Goal: Contribute content

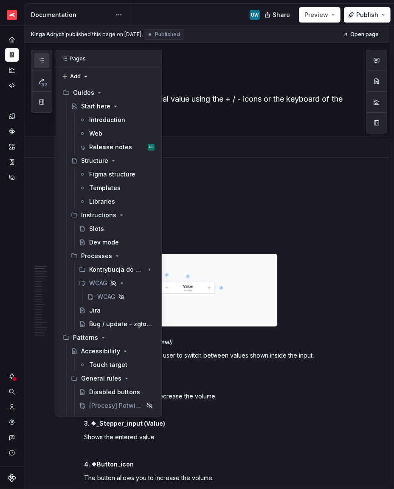
click at [43, 59] on icon "button" at bounding box center [41, 60] width 7 height 7
click at [93, 268] on div "Kontrybucja do PDS" at bounding box center [104, 269] width 31 height 8
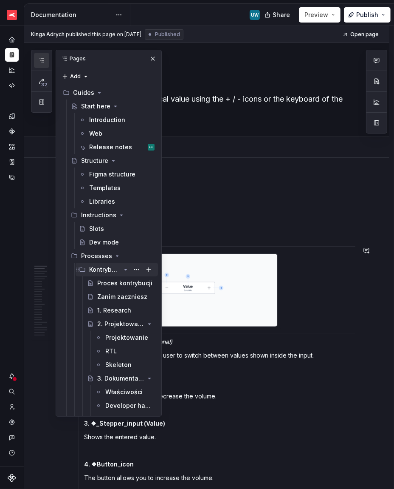
click at [93, 268] on div "Kontrybucja do PDS" at bounding box center [104, 269] width 31 height 8
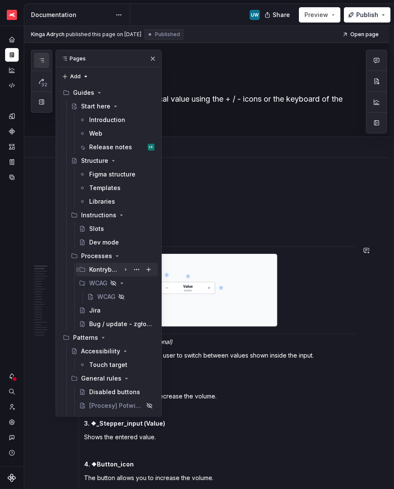
click at [105, 269] on div "Kontrybucja do PDS" at bounding box center [104, 269] width 31 height 8
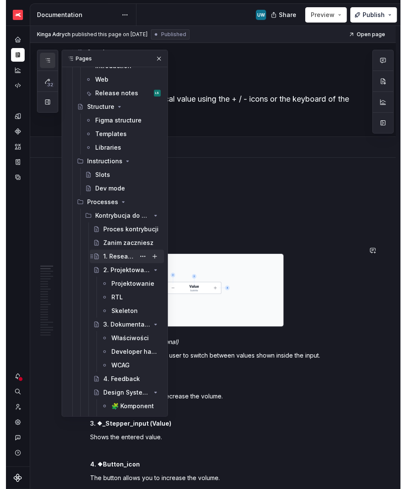
scroll to position [56, 0]
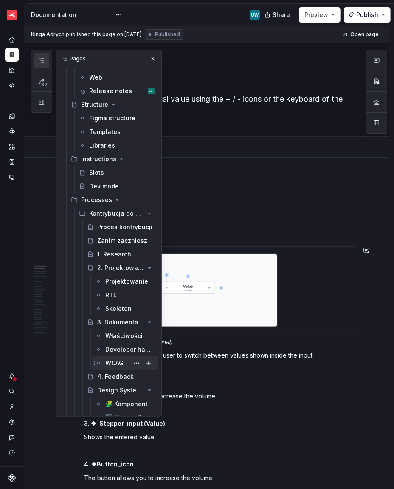
click at [111, 361] on div "WCAG" at bounding box center [114, 363] width 18 height 8
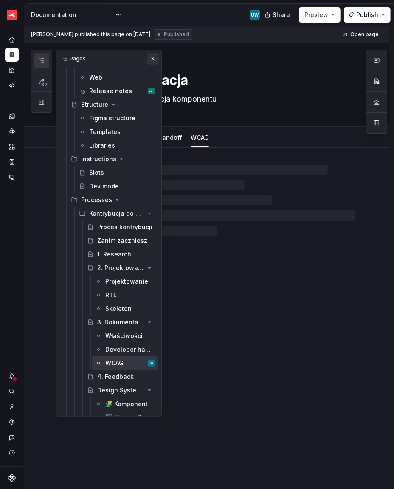
click at [151, 57] on button "button" at bounding box center [153, 59] width 12 height 12
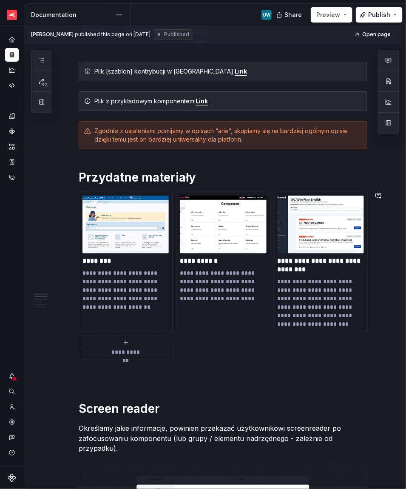
scroll to position [111, 0]
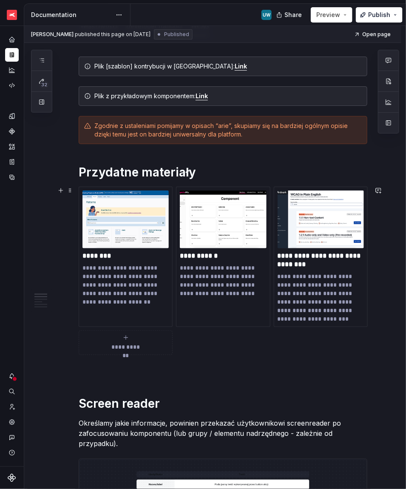
click at [124, 339] on icon "submit" at bounding box center [125, 337] width 7 height 7
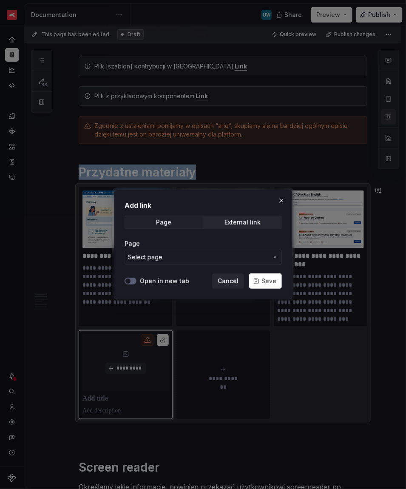
type textarea "*"
click at [155, 283] on label "Open in new tab" at bounding box center [164, 281] width 49 height 8
click at [136, 283] on button "Open in new tab" at bounding box center [130, 280] width 12 height 7
click at [235, 224] on div "External link" at bounding box center [242, 222] width 36 height 7
click at [181, 258] on input "URL" at bounding box center [202, 256] width 157 height 15
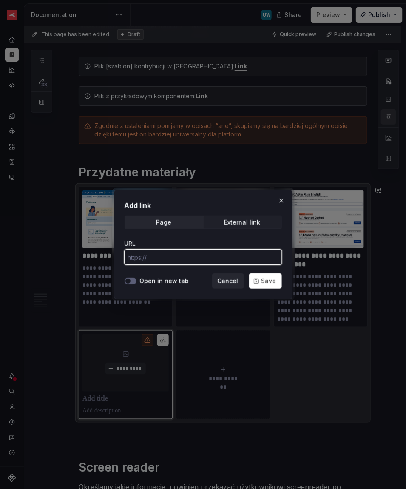
paste input "[URL][DOMAIN_NAME]"
type input "[URL][DOMAIN_NAME]"
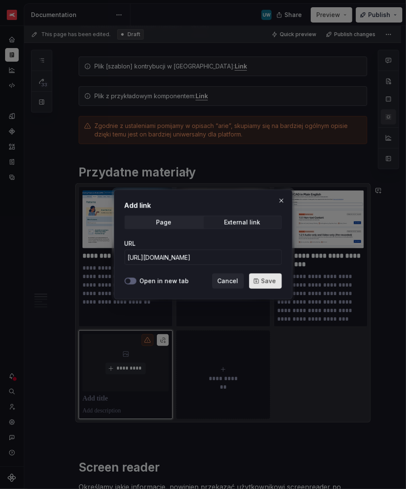
click at [264, 280] on span "Save" at bounding box center [268, 281] width 15 height 8
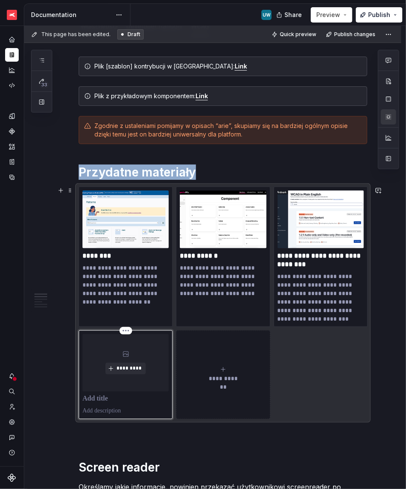
click at [108, 397] on p at bounding box center [125, 399] width 86 height 8
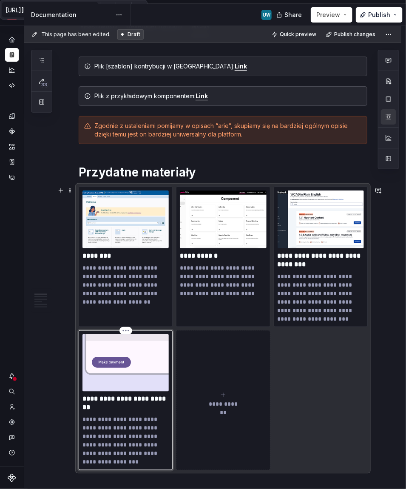
type textarea "*"
drag, startPoint x: 114, startPoint y: 400, endPoint x: 70, endPoint y: 400, distance: 44.6
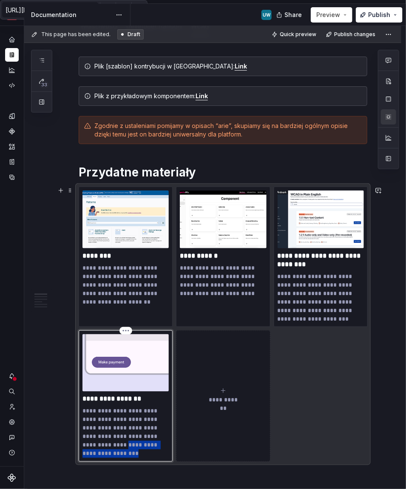
scroll to position [113, 0]
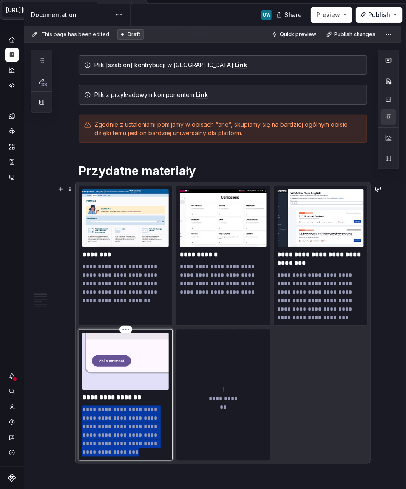
drag, startPoint x: 113, startPoint y: 451, endPoint x: 83, endPoint y: 410, distance: 51.3
click at [82, 410] on p "**********" at bounding box center [125, 430] width 86 height 51
type textarea "*"
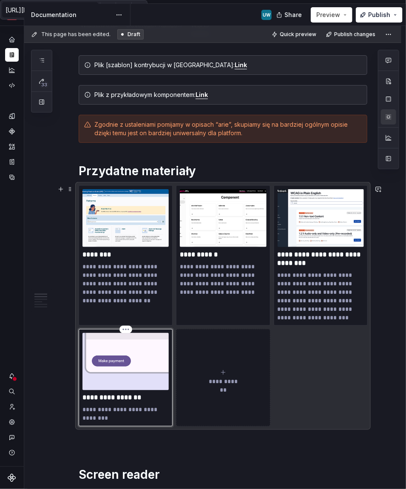
click at [153, 410] on p "**********" at bounding box center [125, 413] width 86 height 17
click at [154, 418] on p "**********" at bounding box center [125, 413] width 86 height 17
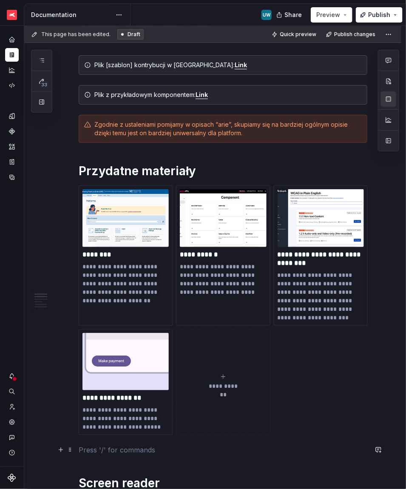
click at [184, 449] on p at bounding box center [223, 450] width 288 height 10
click at [211, 411] on button "**********" at bounding box center [223, 382] width 94 height 106
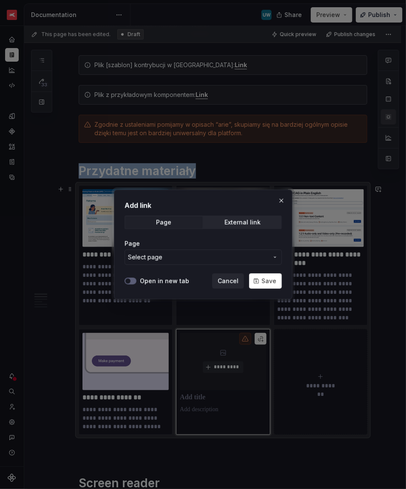
type textarea "*"
click at [241, 223] on div "External link" at bounding box center [242, 222] width 36 height 7
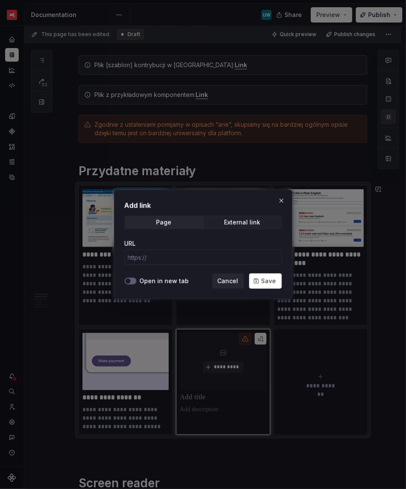
click at [153, 277] on label "Open in new tab" at bounding box center [164, 281] width 49 height 8
click at [136, 277] on button "Open in new tab" at bounding box center [130, 280] width 12 height 7
click at [148, 260] on input "URL" at bounding box center [202, 256] width 157 height 15
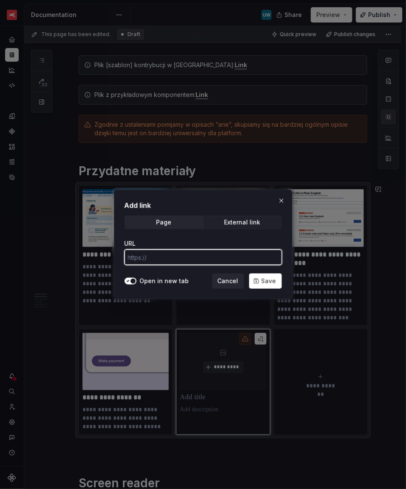
paste input "[URL][DOMAIN_NAME]"
type input "[URL][DOMAIN_NAME]"
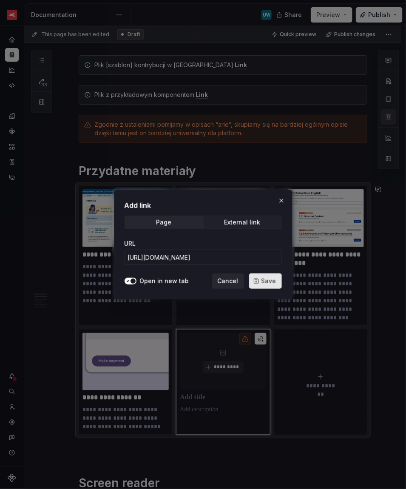
click at [273, 277] on span "Save" at bounding box center [268, 281] width 15 height 8
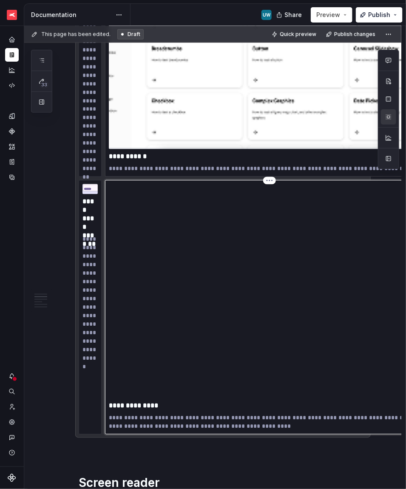
scroll to position [366, 0]
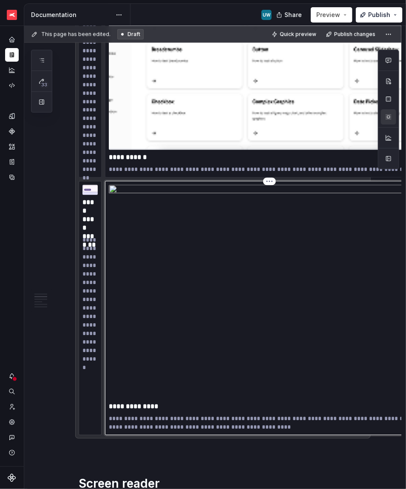
type textarea "*"
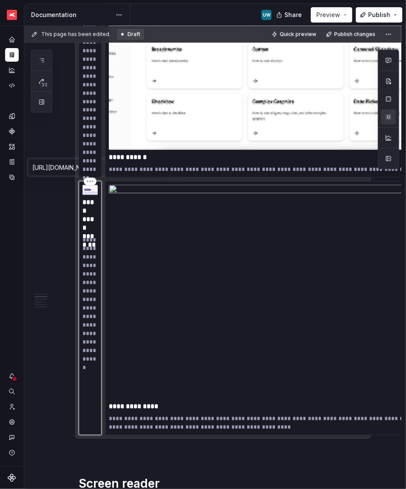
click at [93, 416] on div "**********" at bounding box center [90, 308] width 23 height 254
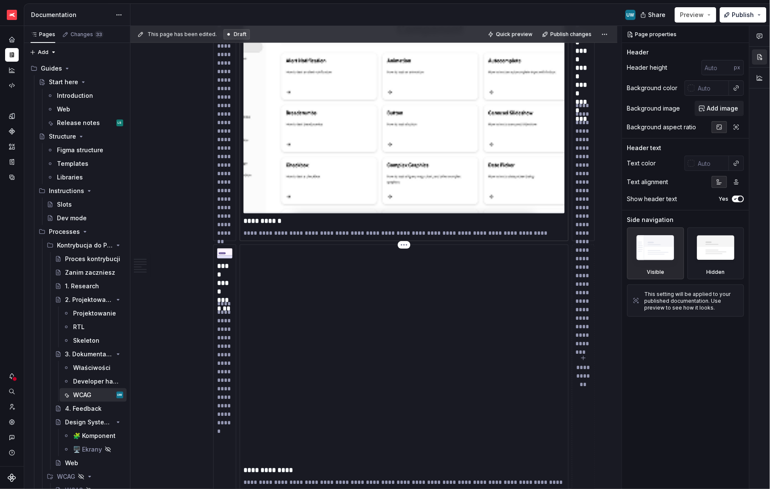
scroll to position [310, 0]
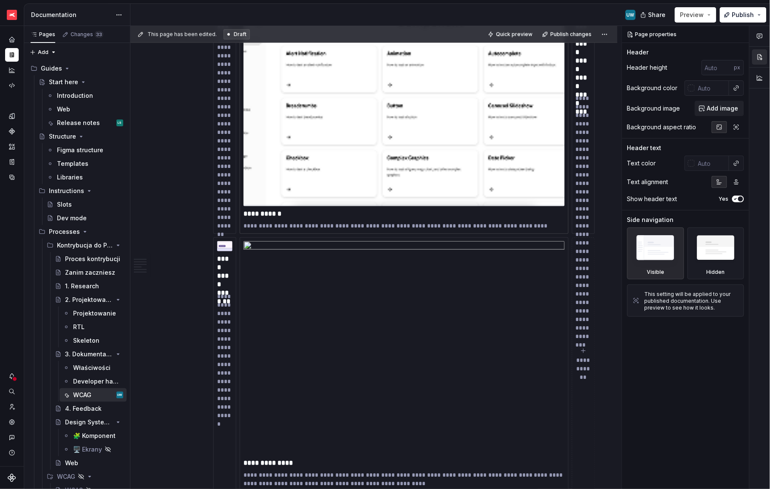
click at [405, 167] on img at bounding box center [403, 99] width 321 height 214
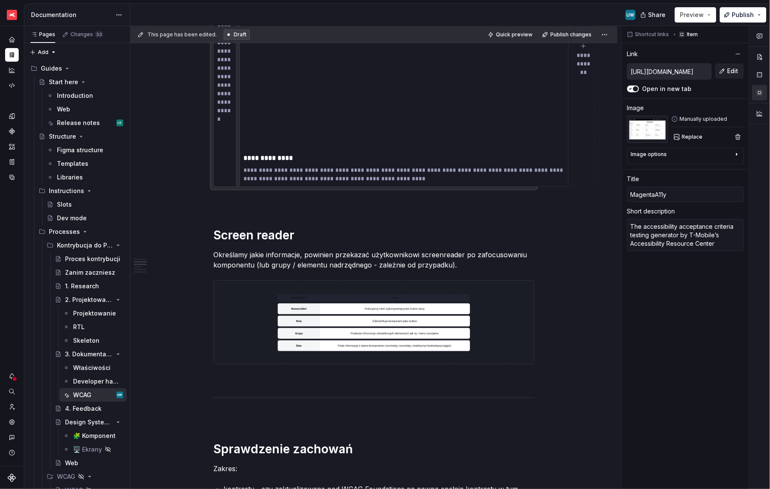
scroll to position [612, 0]
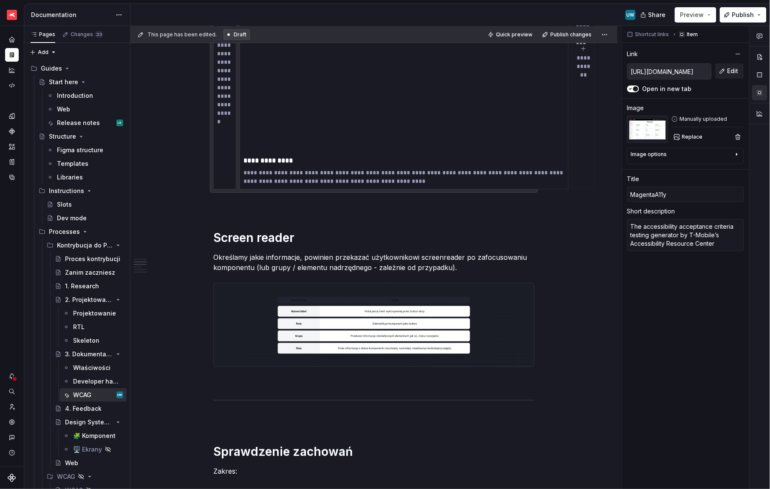
click at [405, 158] on button "**********" at bounding box center [583, 62] width 23 height 254
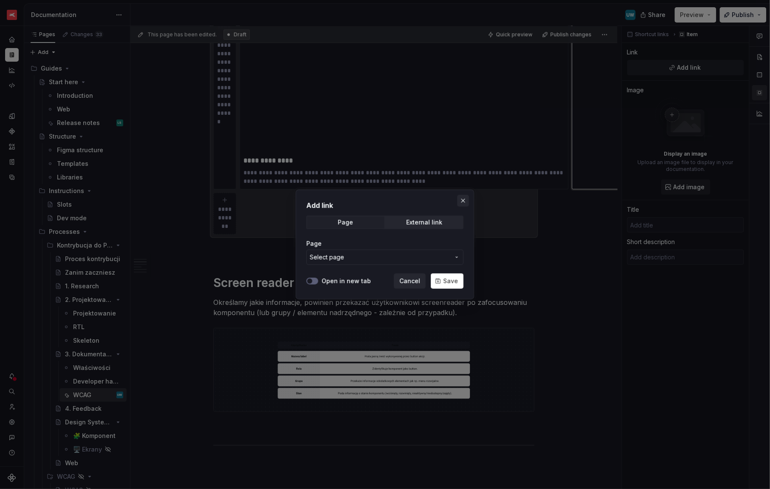
click at [405, 195] on button "button" at bounding box center [463, 201] width 12 height 12
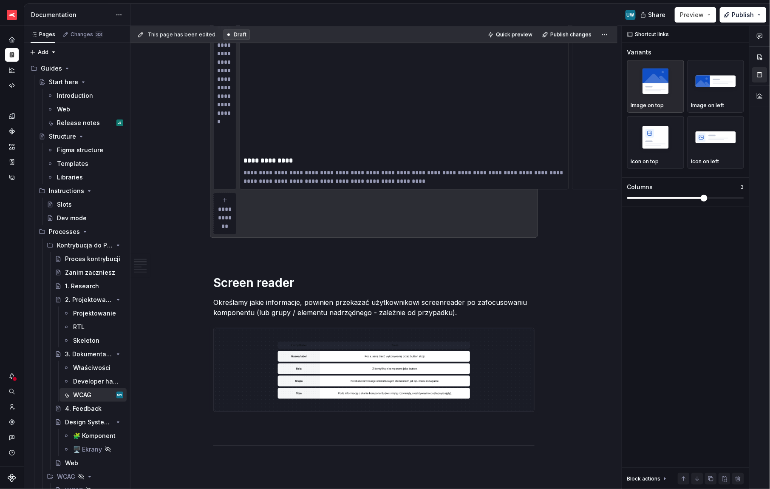
click at [405, 145] on img at bounding box center [403, 46] width 321 height 214
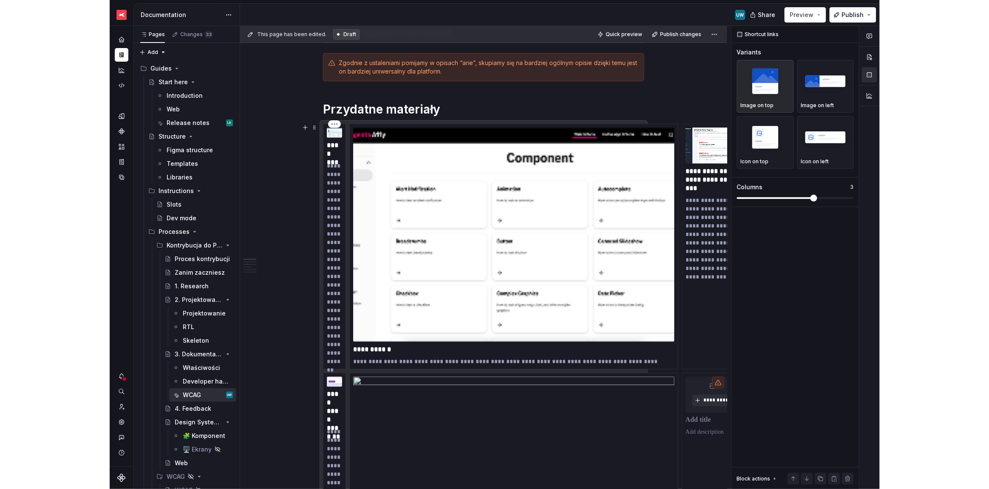
scroll to position [151, 0]
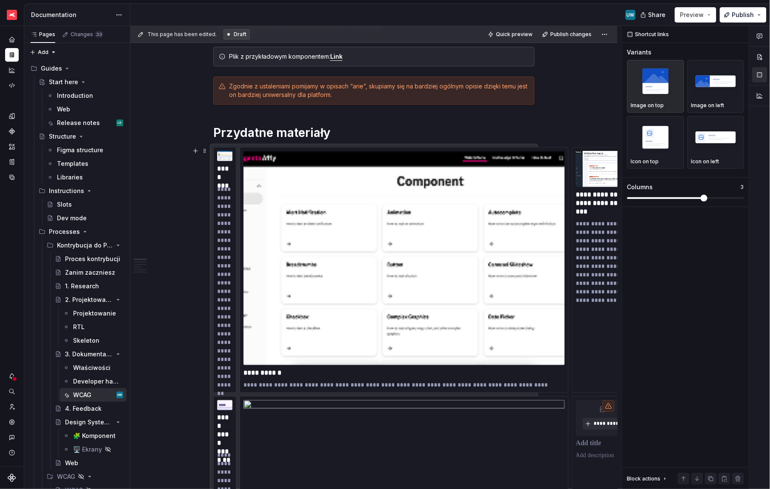
click at [213, 147] on div "**********" at bounding box center [373, 421] width 321 height 548
click at [206, 152] on span at bounding box center [204, 151] width 7 height 12
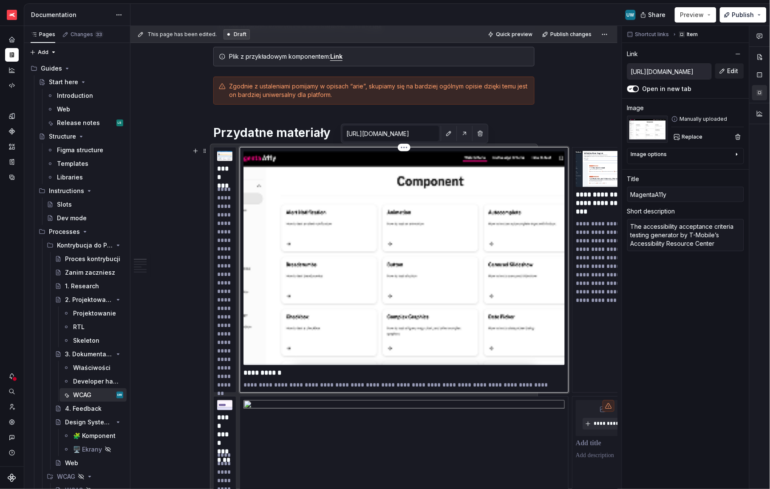
click at [393, 236] on img at bounding box center [403, 258] width 321 height 214
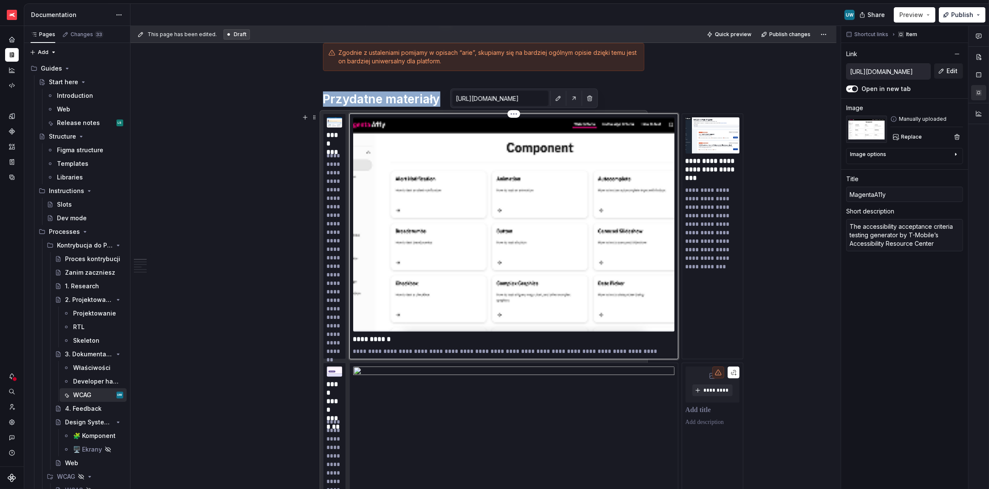
scroll to position [187, 0]
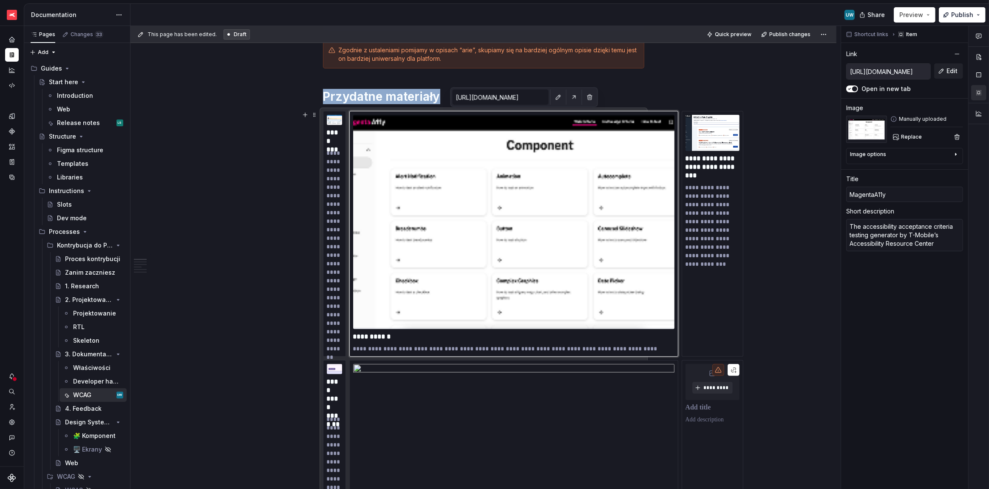
click at [338, 113] on html "XTB - Profit Design System UW Dataset PDS 2.0 Documentation UW Share Preview Pu…" at bounding box center [494, 244] width 989 height 489
type textarea "*"
type input "[URL][DOMAIN_NAME]"
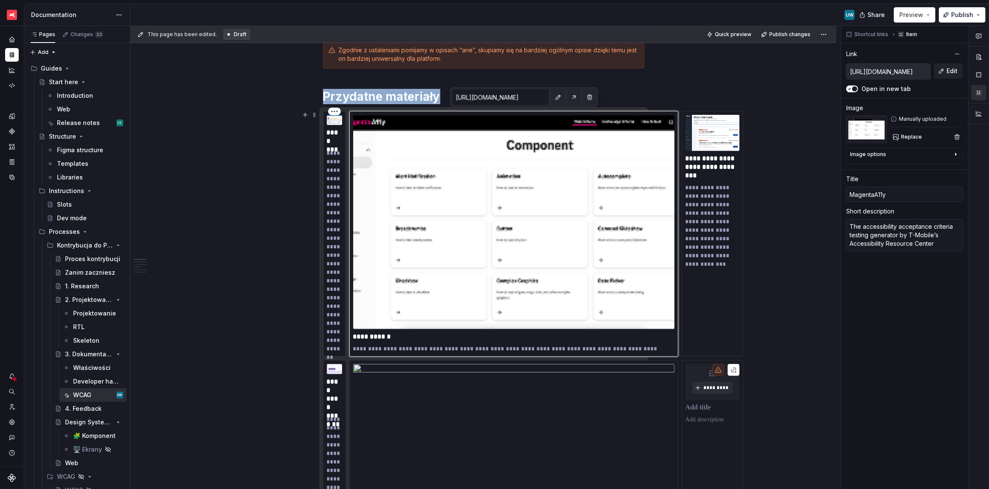
type input "Patterns"
type textarea "Accessibility resources free online from the international standards organizati…"
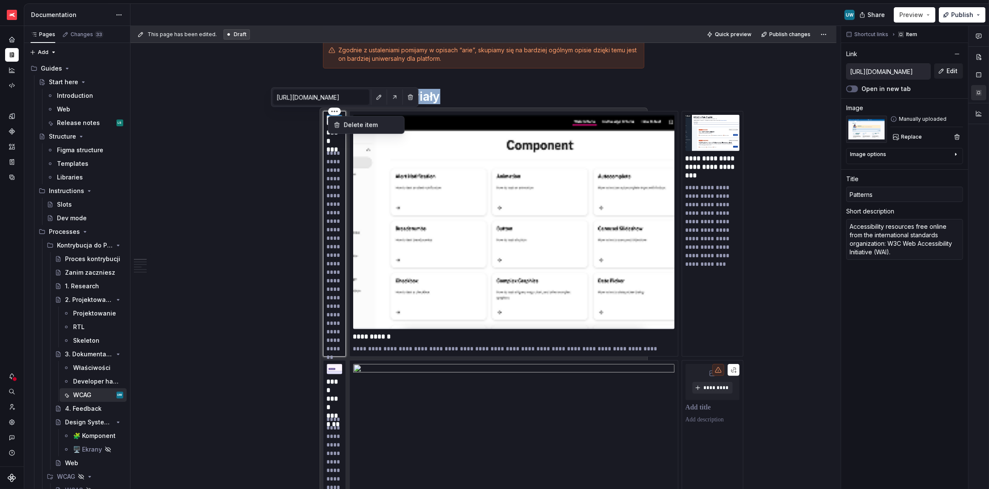
click at [405, 116] on html "XTB - Profit Design System UW Dataset PDS 2.0 Documentation UW Share Preview Pu…" at bounding box center [494, 244] width 989 height 489
click at [405, 111] on div "**********" at bounding box center [483, 385] width 321 height 548
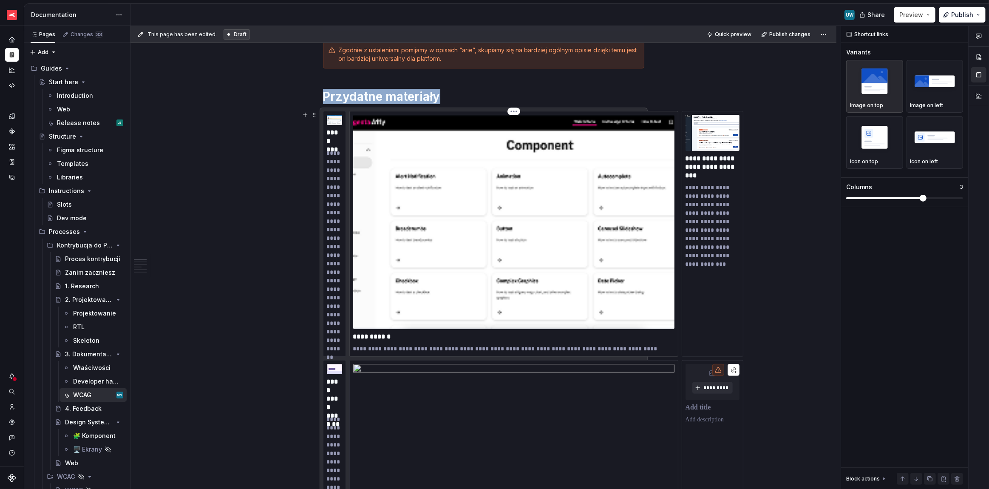
click at [405, 115] on img at bounding box center [513, 222] width 321 height 214
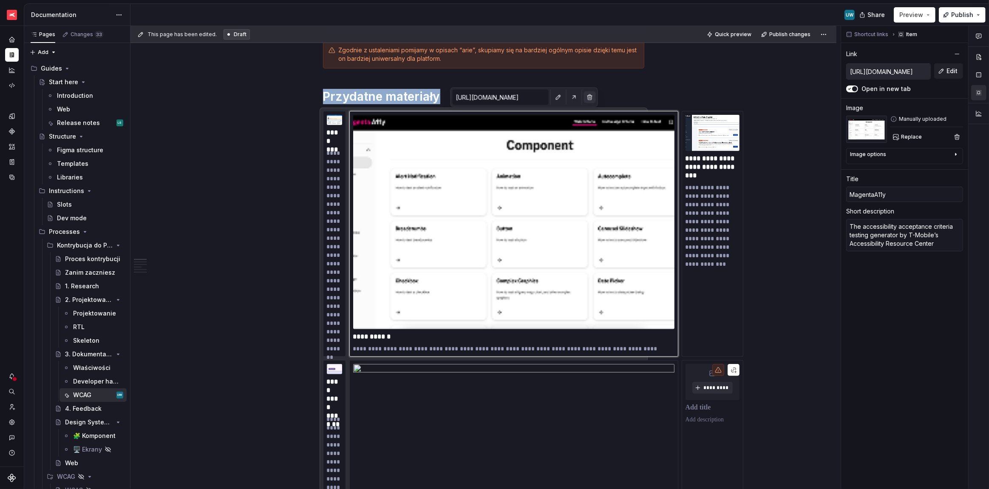
click at [405, 98] on button "button" at bounding box center [590, 97] width 12 height 12
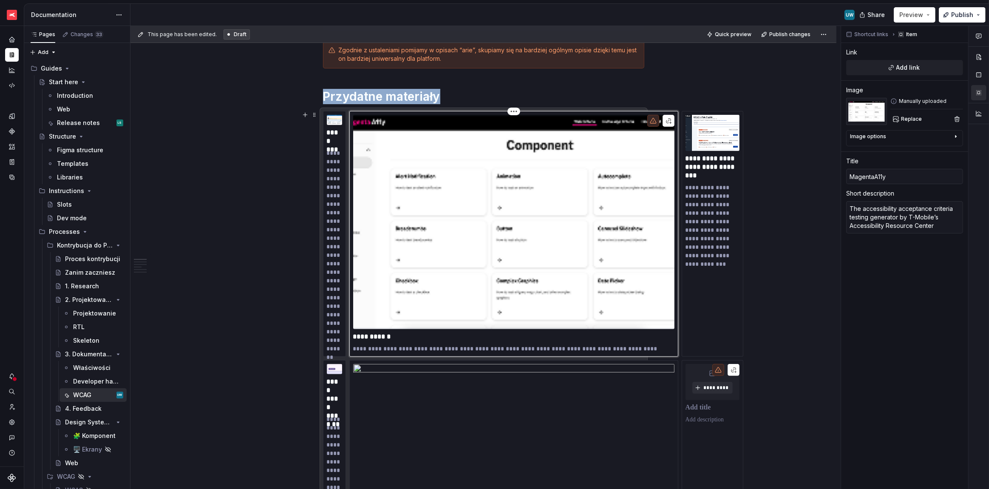
type textarea "*"
click at [405, 109] on html "XTB - Profit Design System UW Dataset PDS 2.0 Documentation UW Share Preview Pu…" at bounding box center [494, 244] width 989 height 489
click at [405, 124] on div "Delete item" at bounding box center [550, 125] width 55 height 8
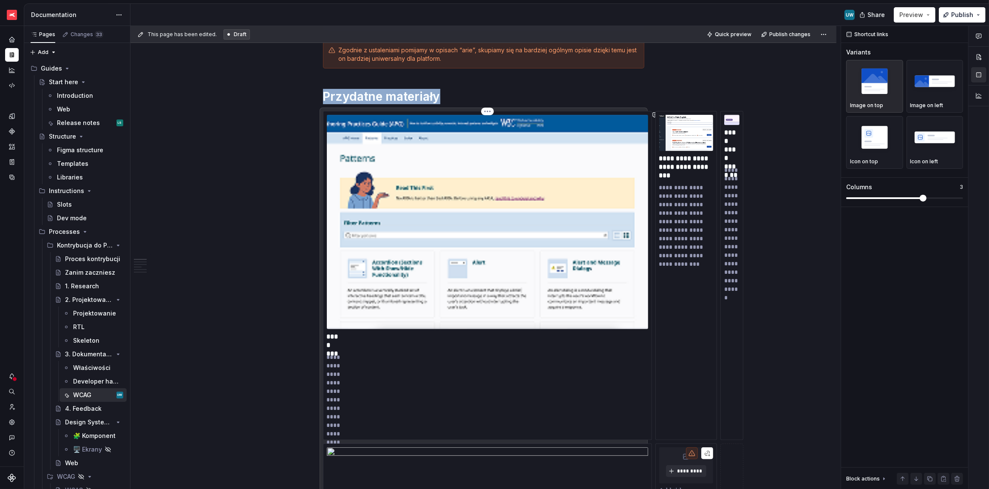
scroll to position [271, 0]
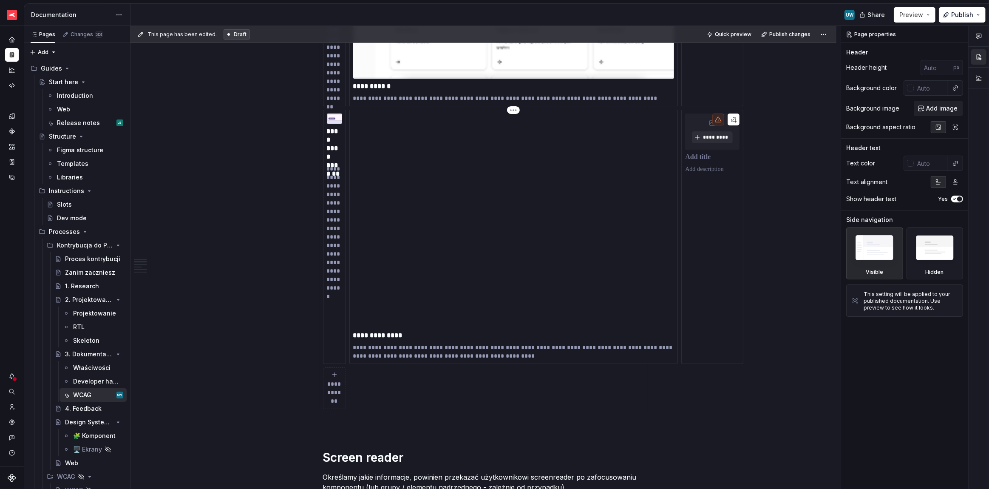
scroll to position [421, 0]
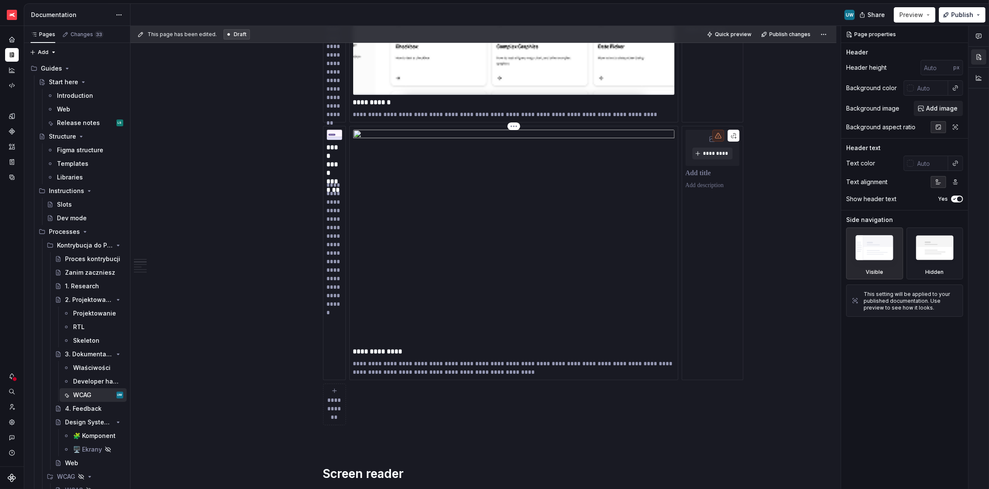
click at [483, 240] on img at bounding box center [513, 237] width 321 height 214
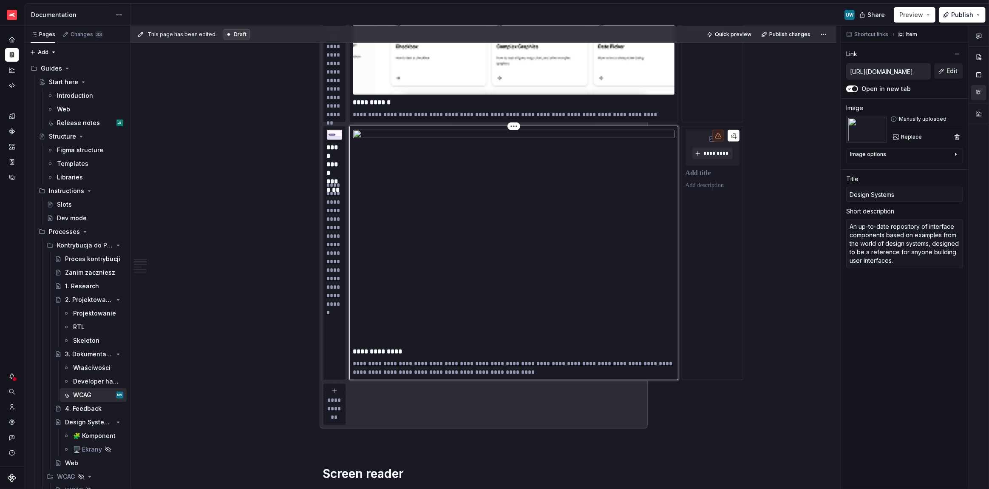
click at [514, 124] on html "XTB - Profit Design System UW Dataset PDS 2.0 Documentation UW Share Preview Pu…" at bounding box center [494, 244] width 989 height 489
click at [521, 140] on div "Delete item" at bounding box center [545, 140] width 72 height 14
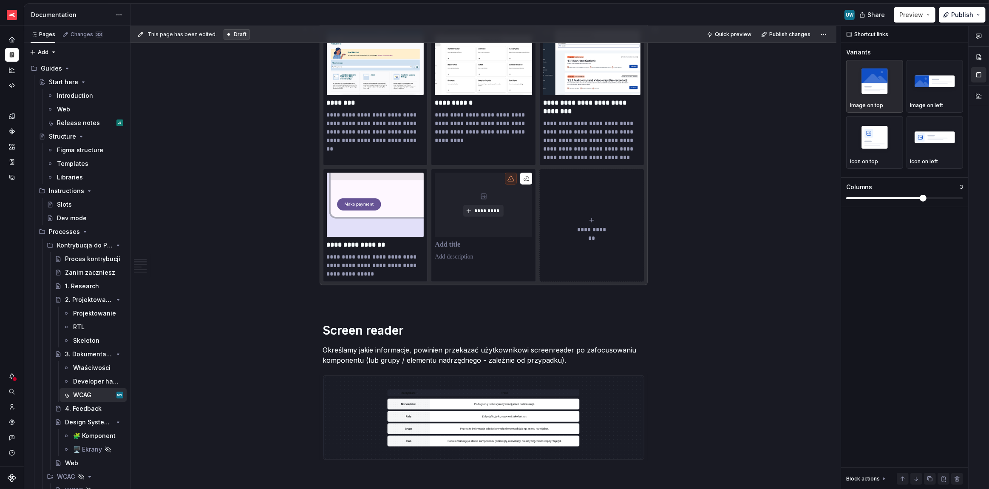
click at [596, 201] on button "**********" at bounding box center [591, 225] width 105 height 113
type textarea "*"
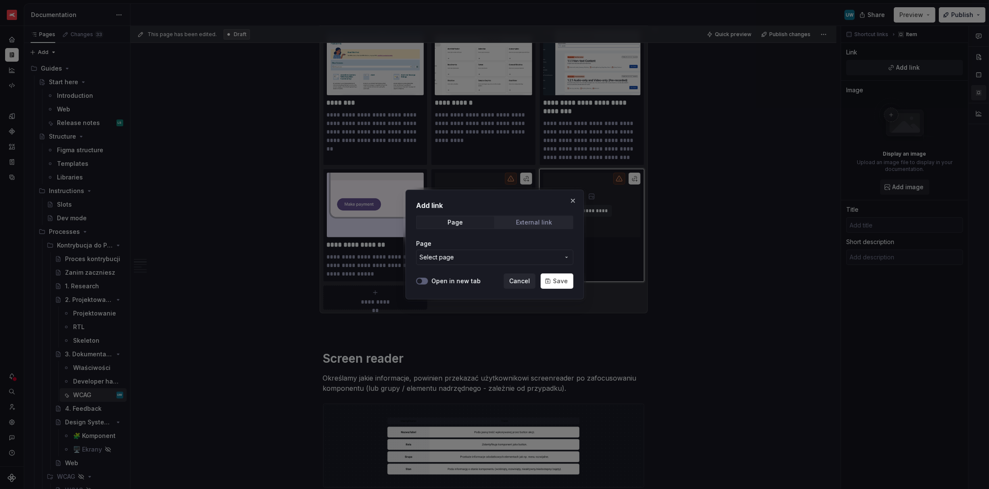
click at [533, 227] on span "External link" at bounding box center [533, 222] width 77 height 12
click at [497, 257] on input "URL" at bounding box center [494, 256] width 157 height 15
paste input "[URL][DOMAIN_NAME]"
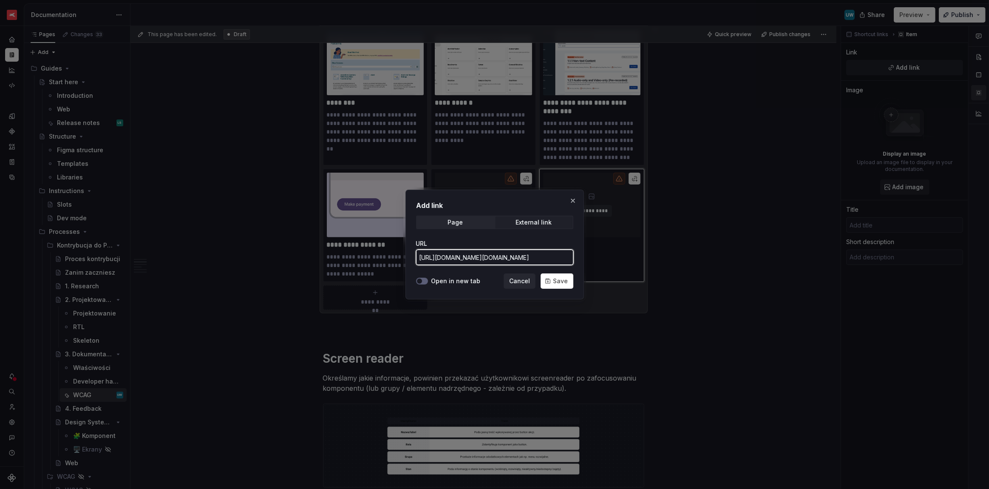
type input "[URL][DOMAIN_NAME][DOMAIN_NAME]"
click at [457, 284] on label "Open in new tab" at bounding box center [455, 281] width 49 height 8
click at [428, 284] on button "Open in new tab" at bounding box center [422, 280] width 12 height 7
click at [557, 290] on div "Add link Page External link URL [URL][DOMAIN_NAME][DOMAIN_NAME] Open in new tab…" at bounding box center [494, 244] width 178 height 110
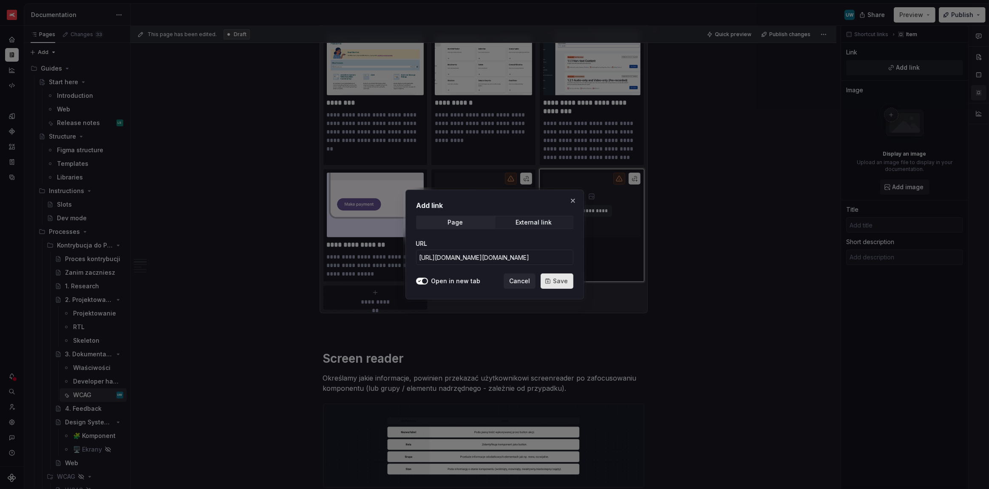
click at [553, 282] on button "Save" at bounding box center [556, 280] width 33 height 15
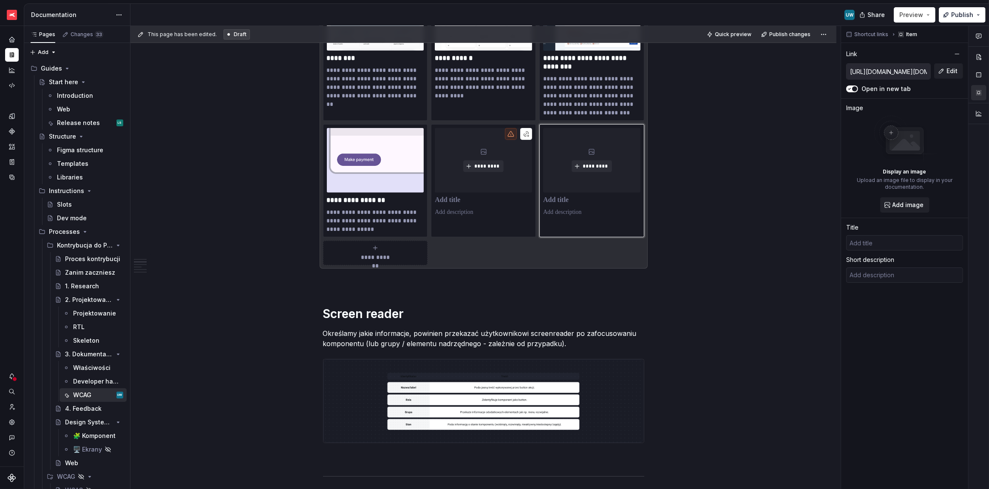
scroll to position [298, 0]
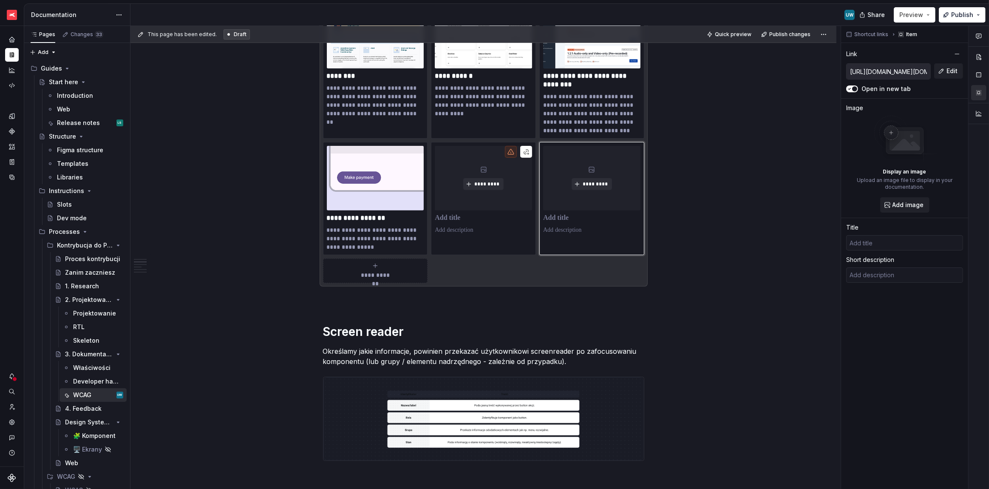
click at [527, 147] on button "button" at bounding box center [526, 152] width 12 height 12
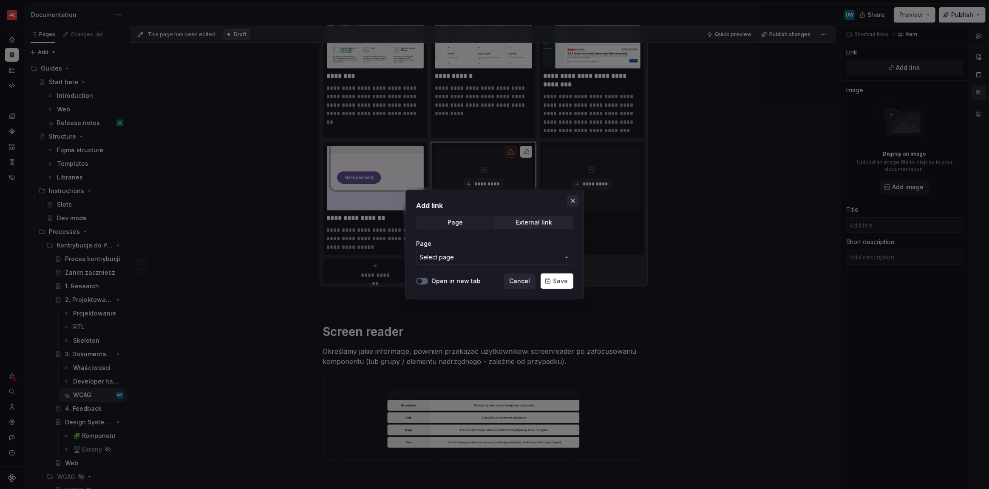
click at [572, 201] on button "button" at bounding box center [573, 201] width 12 height 12
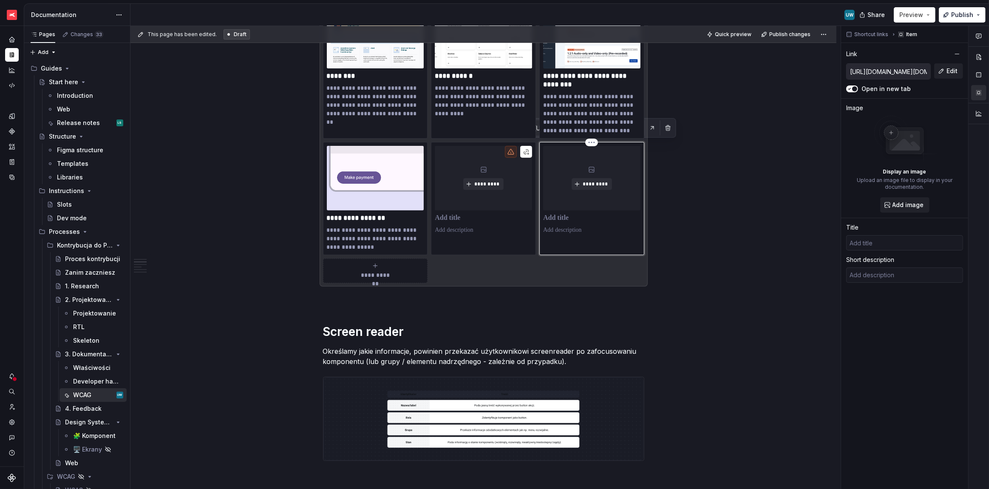
click at [583, 224] on div "*********" at bounding box center [591, 190] width 97 height 89
click at [553, 218] on p at bounding box center [591, 218] width 97 height 8
type textarea "*"
type input "T"
type textarea "*"
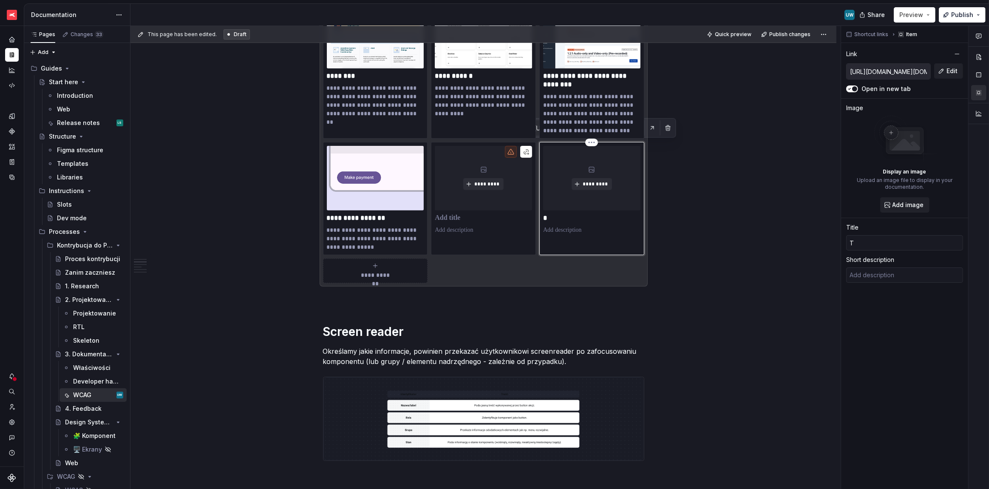
type input "Th"
type textarea "*"
type input "The"
type textarea "*"
type input "The"
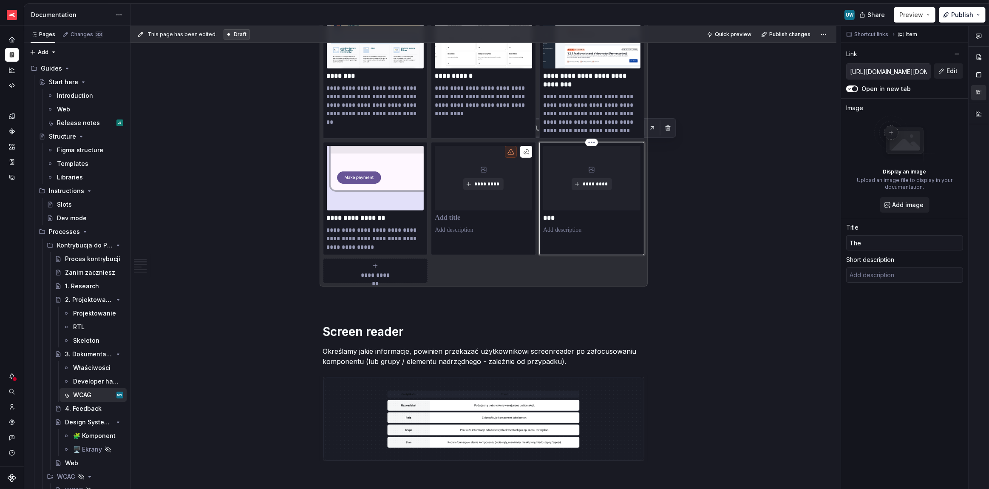
type textarea "*"
type input "The C"
type textarea "*"
type input "The CO"
type textarea "*"
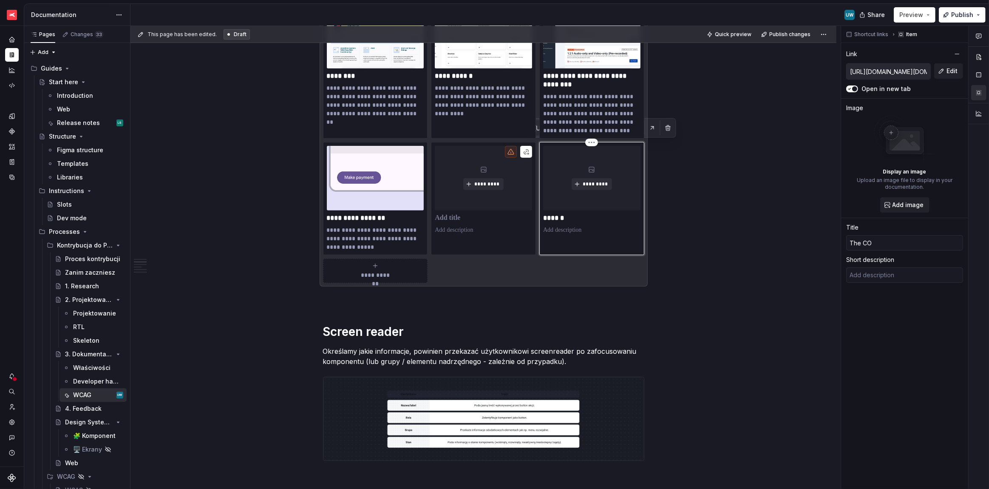
type input "The COm"
type textarea "*"
type input "The COmp"
type textarea "*"
type input "The COmpo"
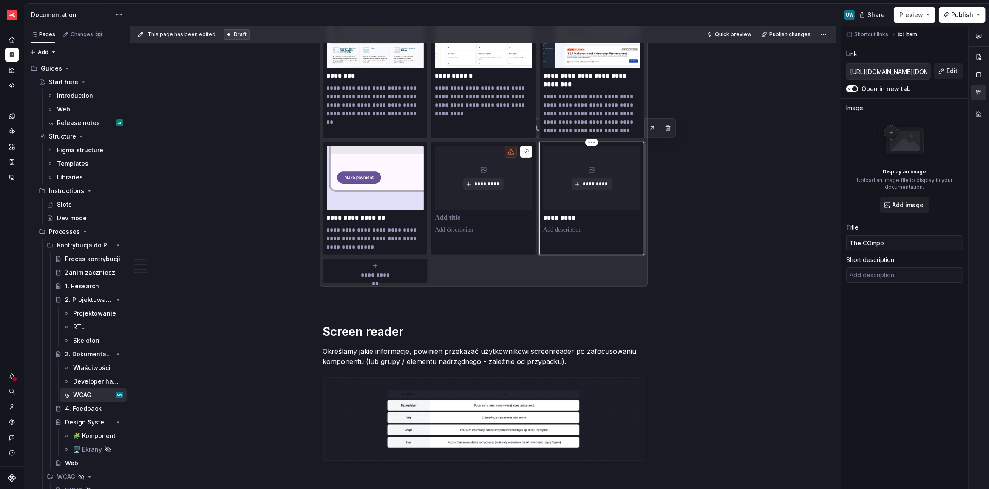
type textarea "*"
type input "The COmpon"
type textarea "*"
type input "The COmpone"
type textarea "*"
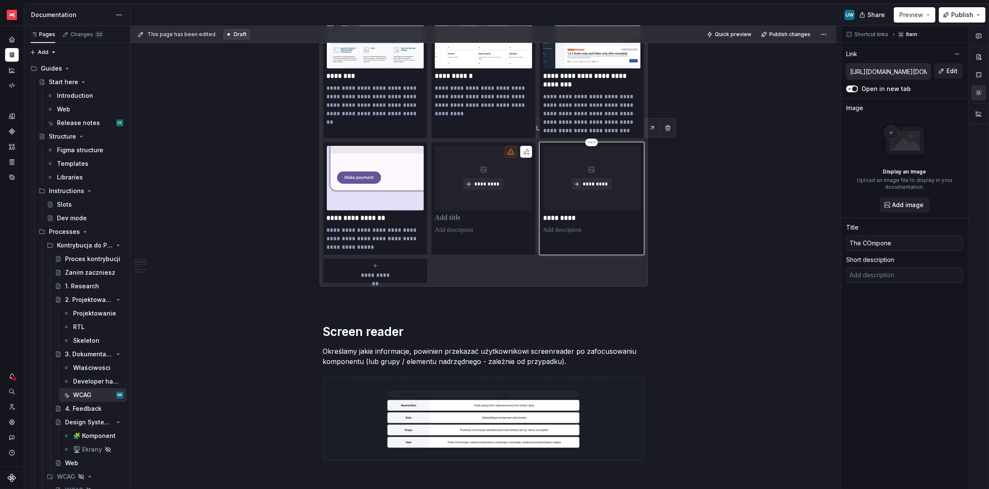
type input "The COmponen"
type textarea "*"
type input "The COmponent"
type textarea "*"
type input "The COmponent"
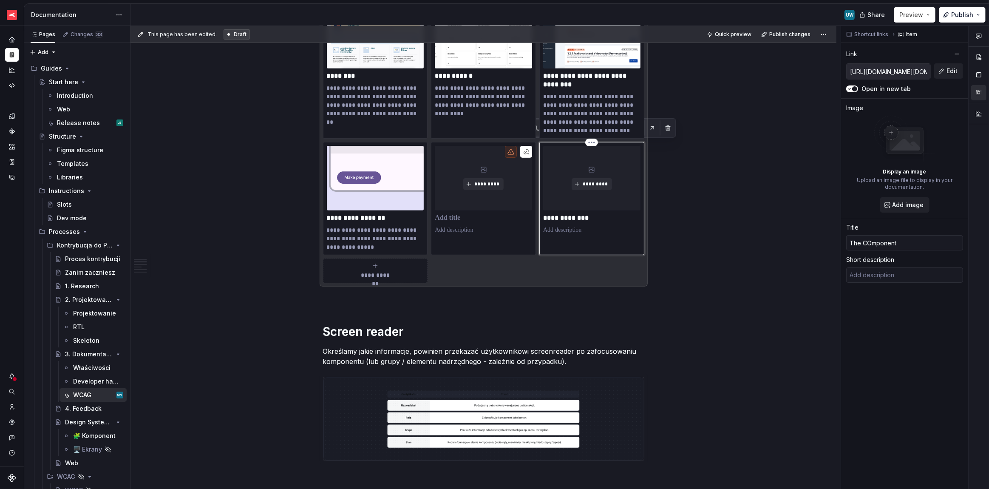
type textarea "*"
type input "The COmponent G"
type textarea "*"
type input "The COmponent Ga"
type textarea "*"
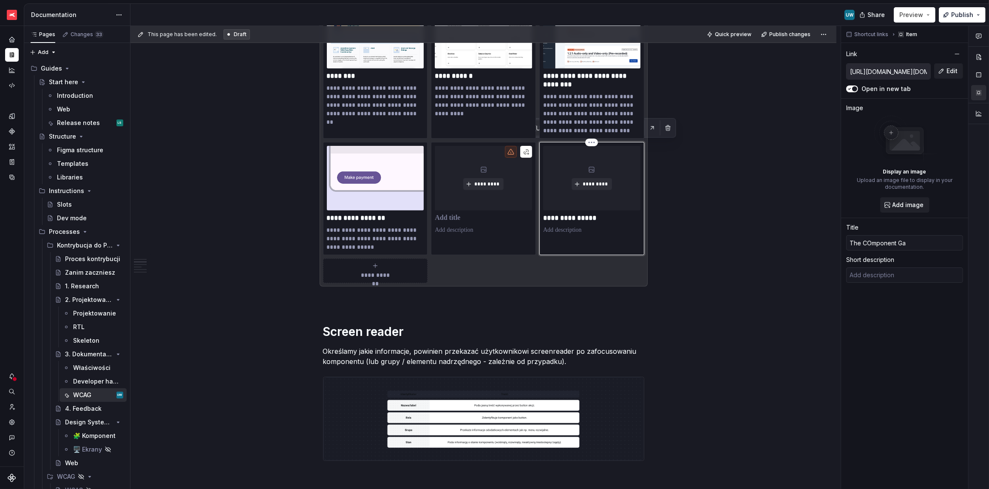
type input "The COmponent Gal"
type textarea "*"
type input "The COmponent Gall"
type textarea "*"
type input "The COmponent Galle"
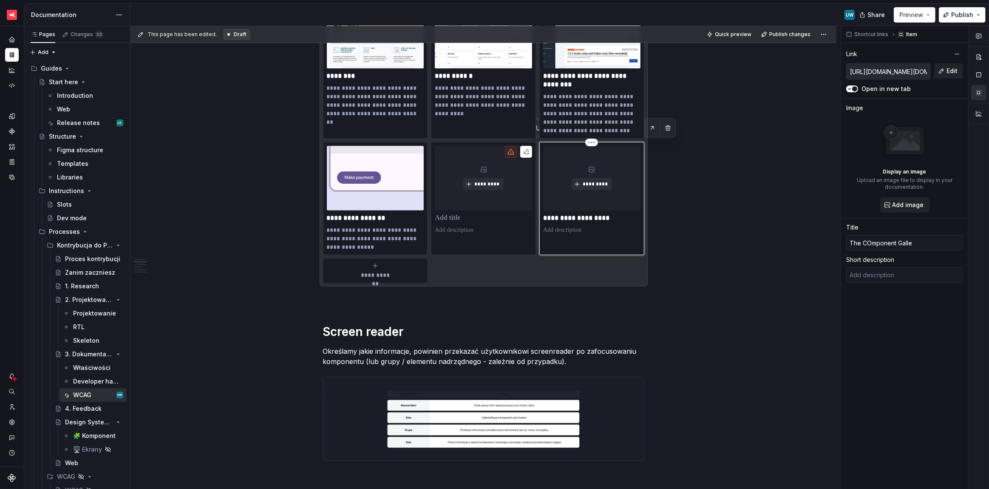
type textarea "*"
type input "The COmponent Galler"
type textarea "*"
type input "The COmponent Gallery"
click at [566, 216] on p "**********" at bounding box center [591, 218] width 97 height 8
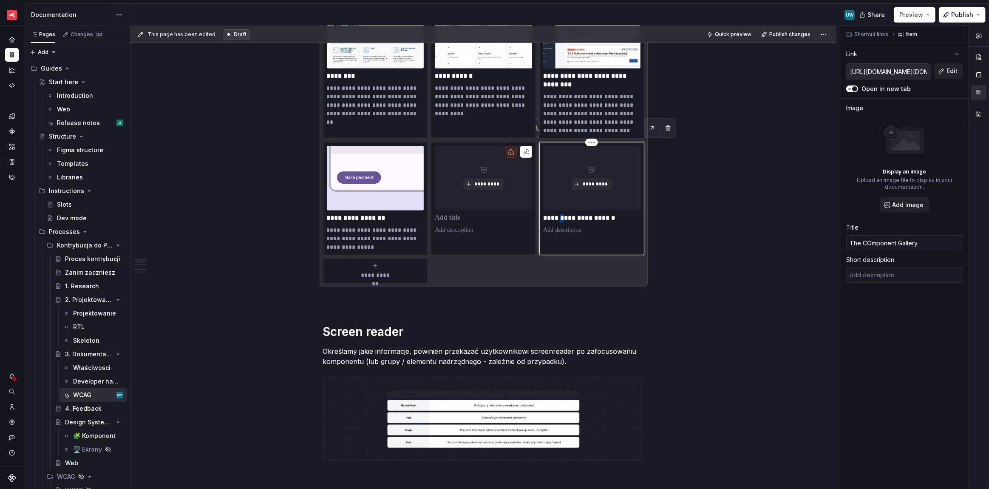
type textarea "*"
type input "The Cmponent Gallery"
click at [489, 229] on p at bounding box center [483, 230] width 97 height 8
type textarea "*"
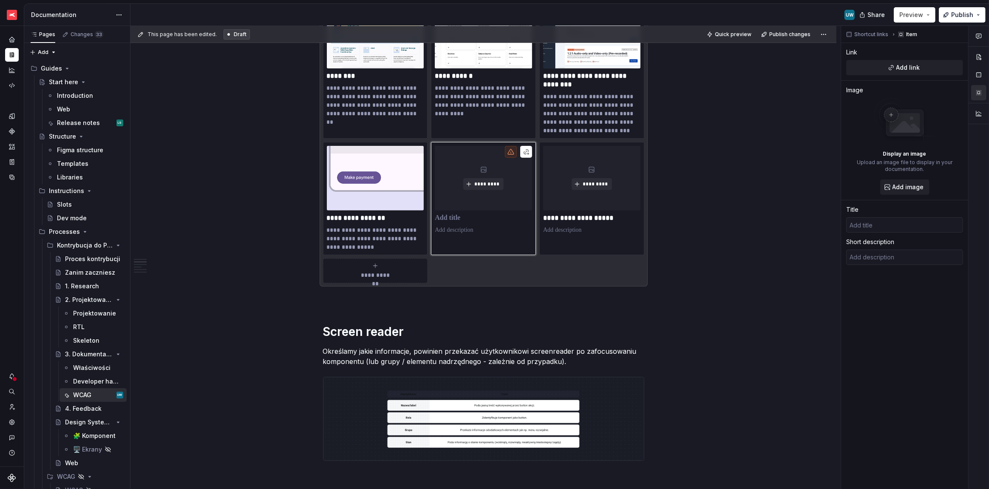
click at [479, 140] on div "**********" at bounding box center [483, 141] width 321 height 283
click at [483, 145] on html "XTB - Profit Design System UW Dataset PDS 2.0 Documentation UW Share Preview Pu…" at bounding box center [494, 244] width 989 height 489
click at [495, 158] on div "Delete item" at bounding box center [520, 155] width 55 height 8
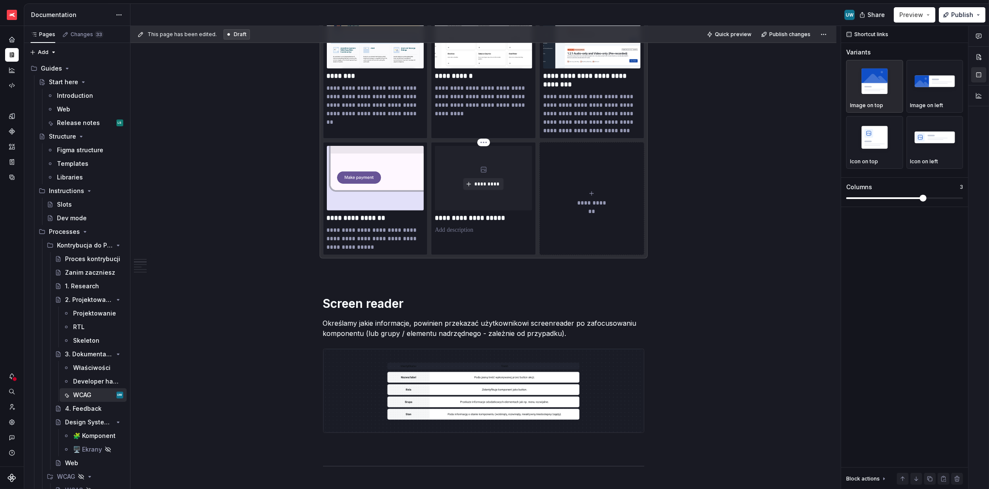
scroll to position [271, 0]
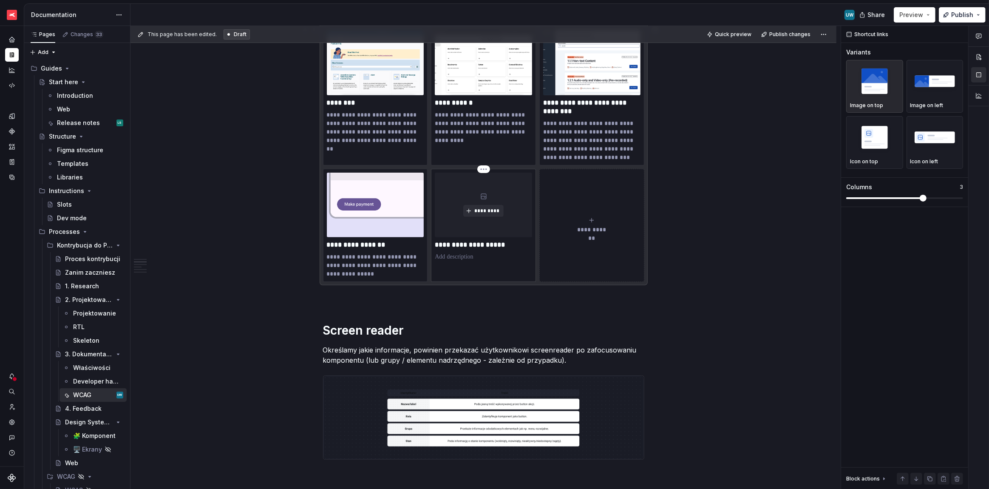
click at [503, 210] on div "*********" at bounding box center [483, 204] width 97 height 65
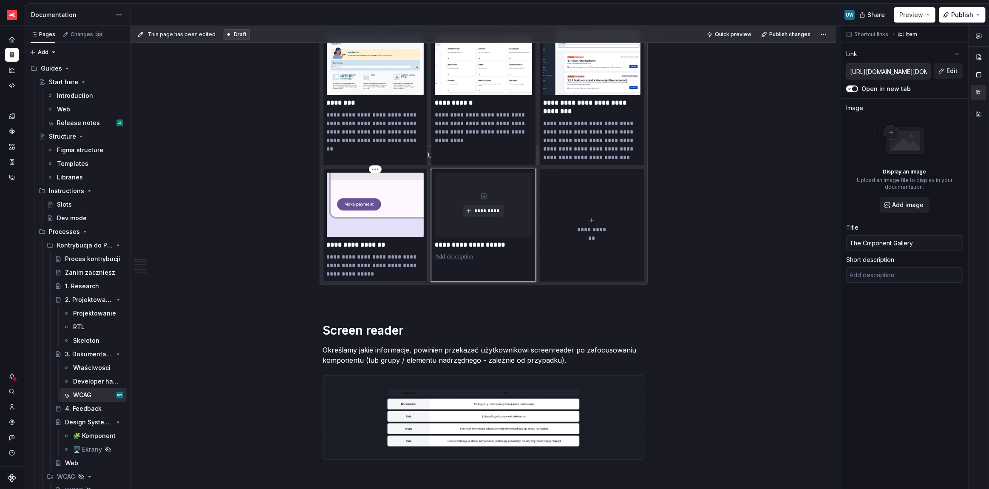
type textarea "*"
type input "[URL][DOMAIN_NAME]"
click at [400, 251] on div "**********" at bounding box center [375, 225] width 97 height 106
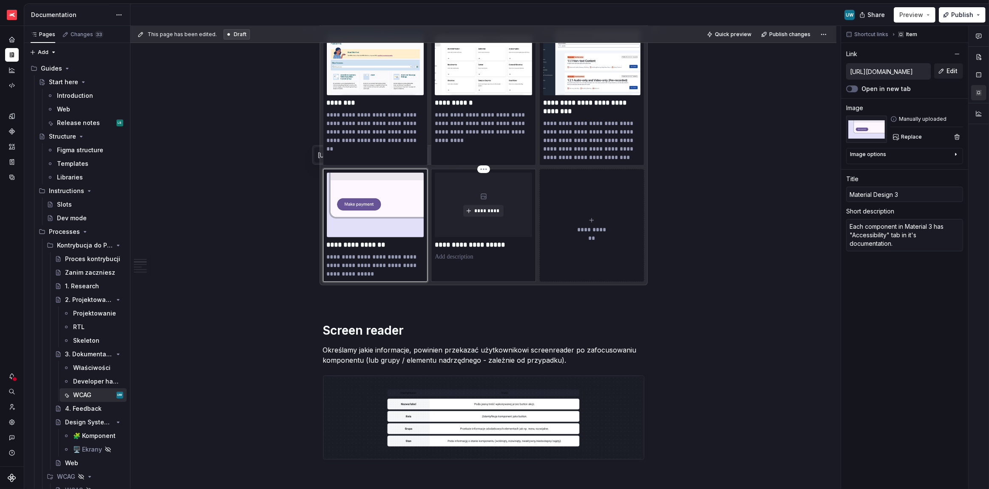
click at [480, 252] on p at bounding box center [483, 256] width 97 height 8
type textarea "*"
type input "[URL][DOMAIN_NAME][DOMAIN_NAME]"
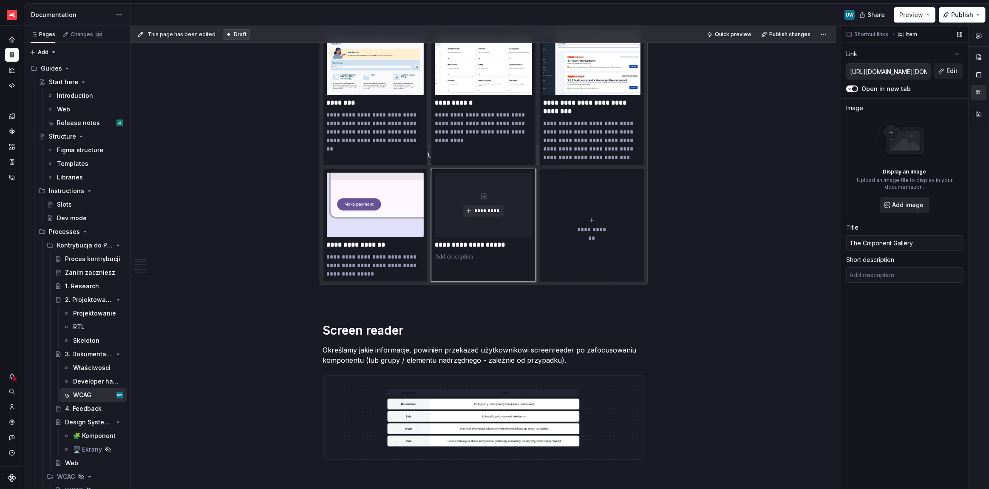
click at [905, 206] on span "Add image" at bounding box center [907, 205] width 31 height 8
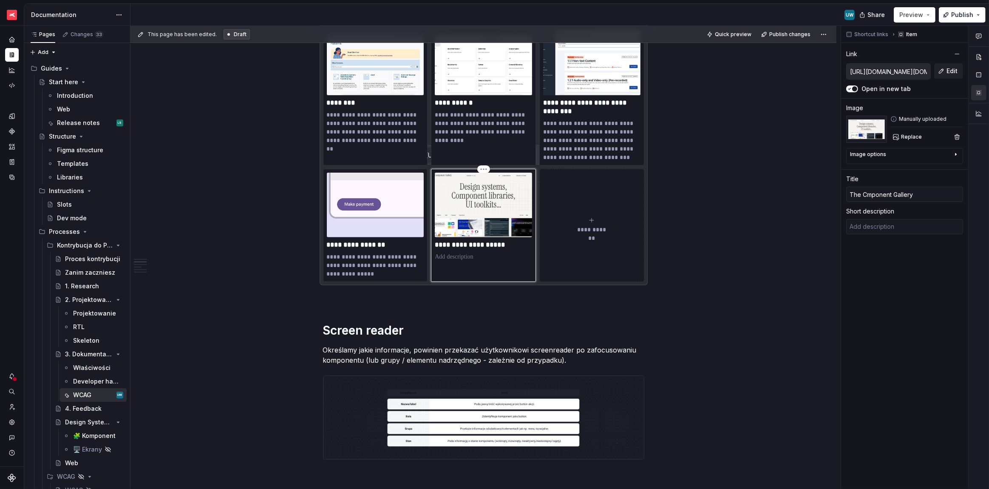
click at [456, 244] on p "**********" at bounding box center [483, 244] width 97 height 8
type textarea "*"
type input "The Component Gallery"
click at [463, 254] on p at bounding box center [483, 256] width 97 height 8
type textarea "*"
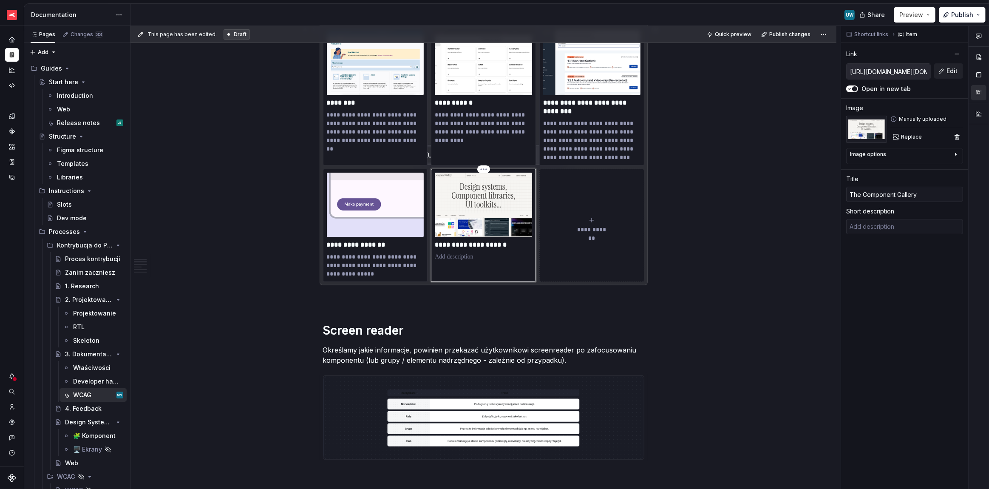
type textarea "L"
type textarea "*"
type textarea "Li"
type textarea "*"
type textarea "Lis"
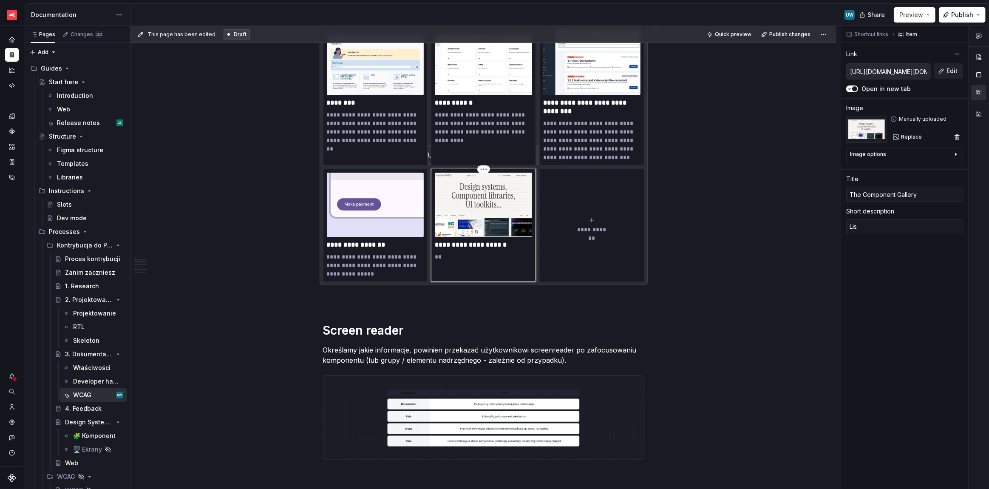
type textarea "*"
type textarea "List"
type textarea "*"
type textarea "List"
type textarea "*"
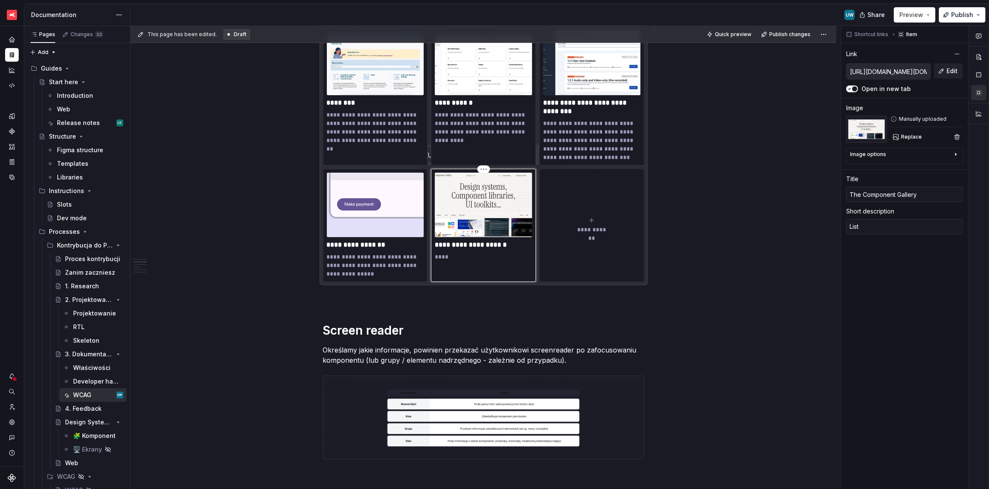
type textarea "List o"
type textarea "*"
type textarea "List od"
type textarea "*"
type textarea "List od"
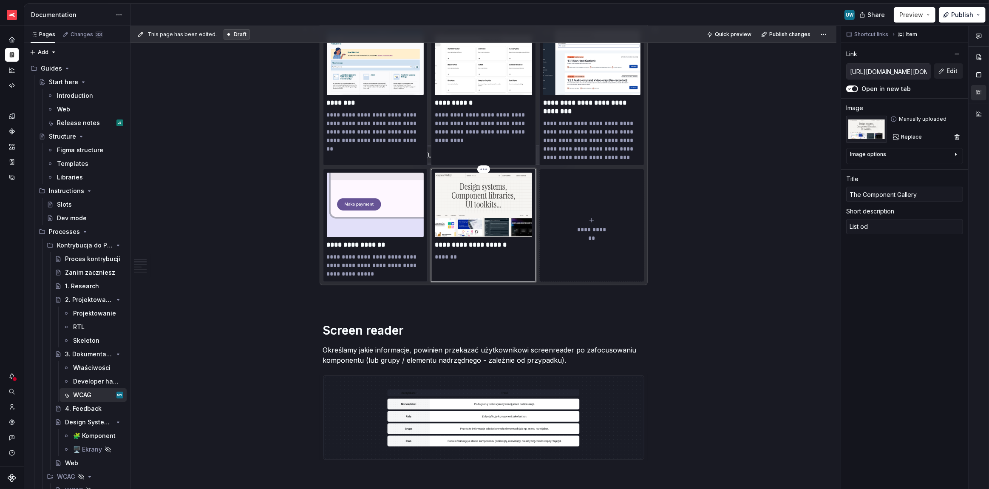
type textarea "*"
type textarea "List od f"
type textarea "*"
type textarea "List od fe"
type textarea "*"
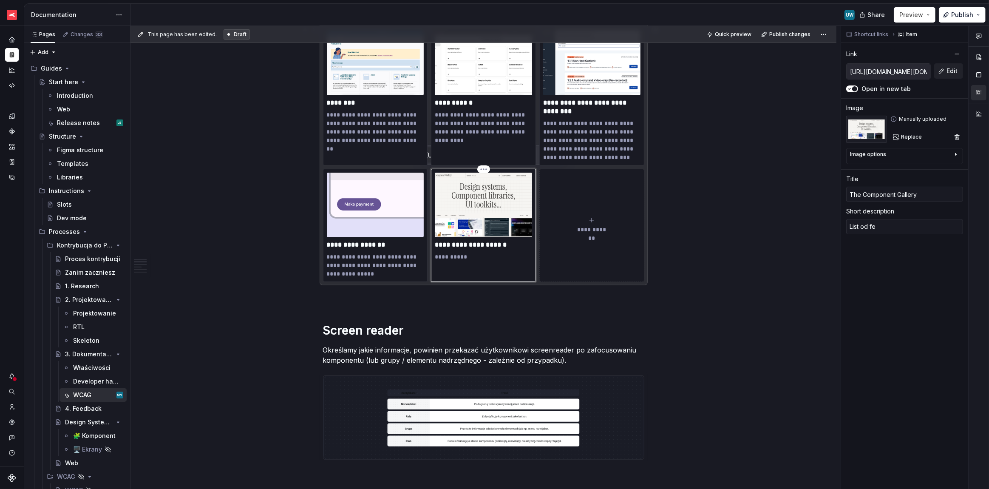
type textarea "List od fes"
type textarea "*"
type textarea "List od fesi"
type textarea "*"
type textarea "List od fesig"
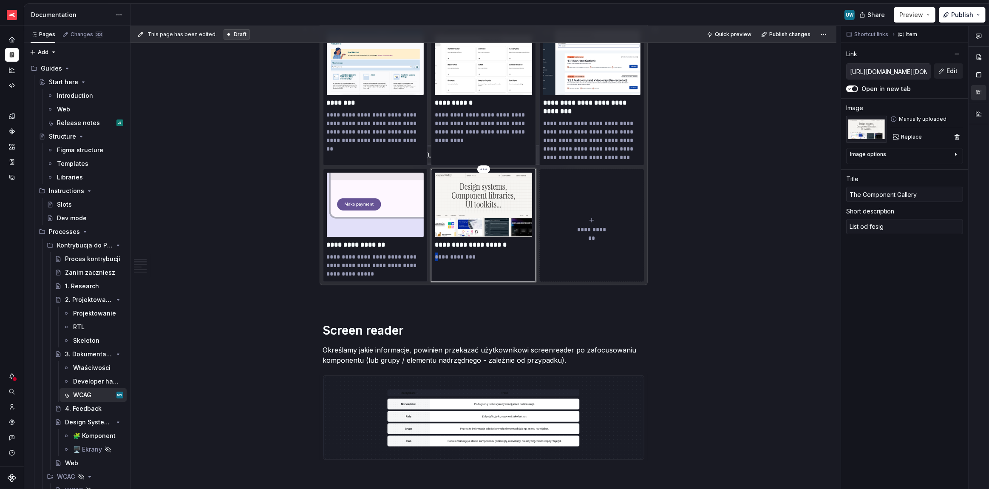
click at [438, 254] on p "**********" at bounding box center [483, 256] width 97 height 8
click at [471, 256] on p "**********" at bounding box center [483, 256] width 97 height 8
click at [457, 256] on p "**********" at bounding box center [483, 256] width 97 height 8
type textarea "*"
type textarea "List od esig"
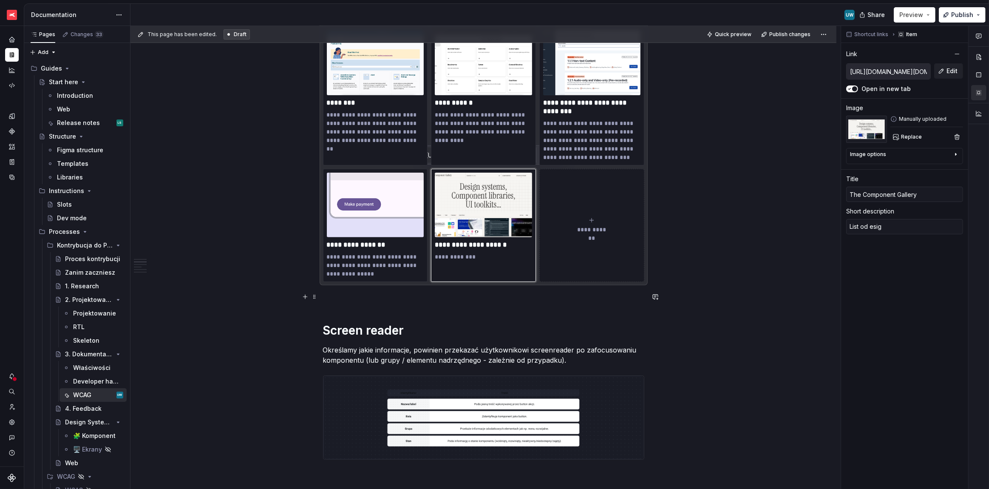
type textarea "*"
type textarea "List od desig"
click at [478, 257] on p "**********" at bounding box center [483, 256] width 97 height 8
type textarea "*"
type textarea "List od design"
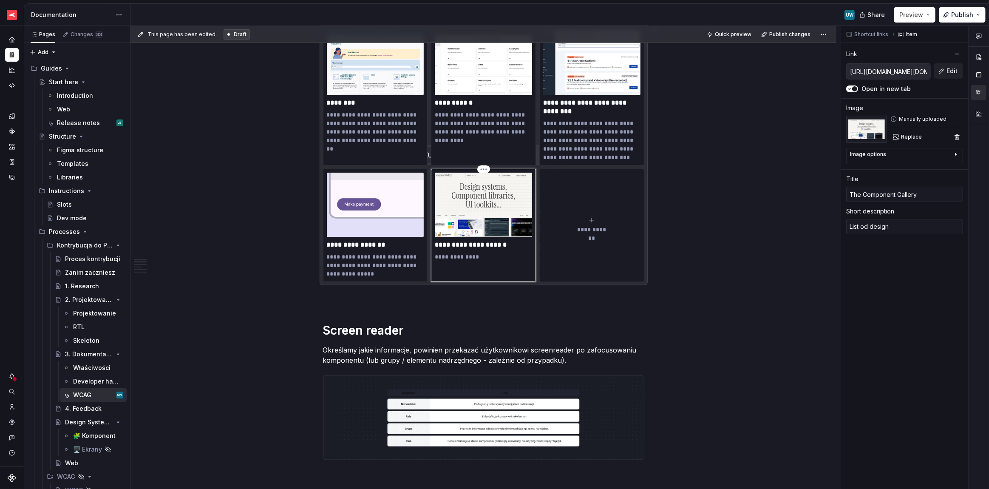
type textarea "*"
type textarea "List od design s"
type textarea "*"
type textarea "List od design sy"
type textarea "*"
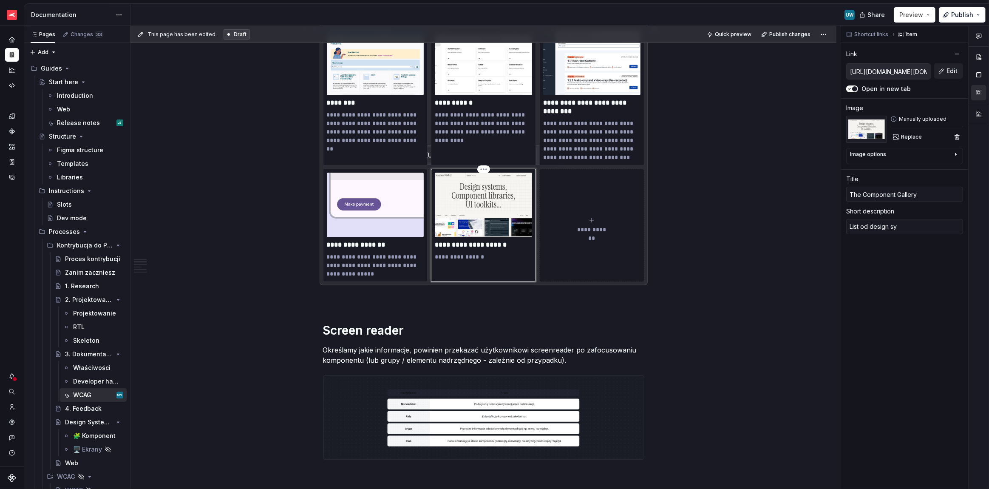
type textarea "List od design sys"
type textarea "*"
type textarea "List od design syst"
type textarea "*"
type textarea "List od design syste"
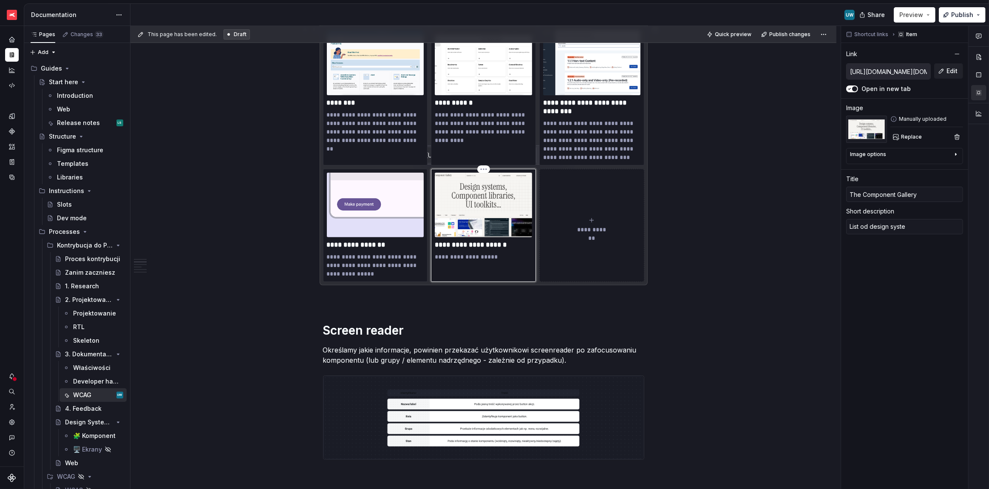
type textarea "*"
type textarea "List od design system"
type textarea "*"
type textarea "List od design system"
type textarea "*"
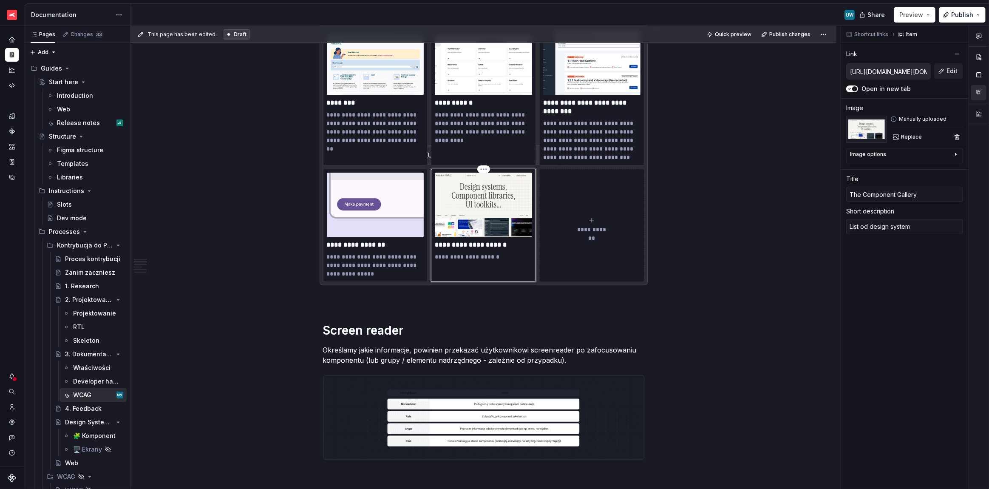
type textarea "List o design system"
type textarea "*"
type textarea "List of design system"
click at [514, 253] on p "**********" at bounding box center [483, 256] width 97 height 8
type textarea "*"
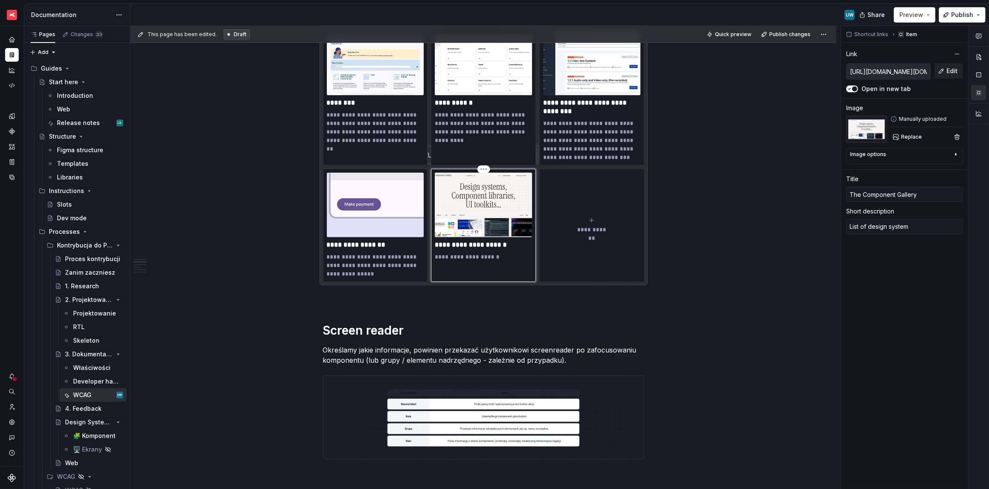
type textarea "List of design system t"
type textarea "*"
type textarea "List of design system th"
type textarea "*"
type textarea "List of design system tha"
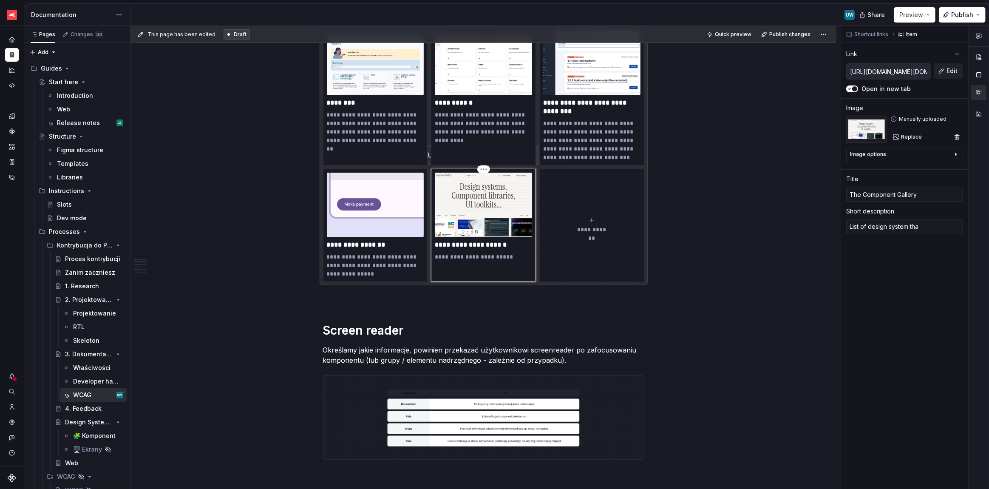
type textarea "*"
type textarea "List of design system that"
type textarea "*"
type textarea "List of design system that"
type textarea "*"
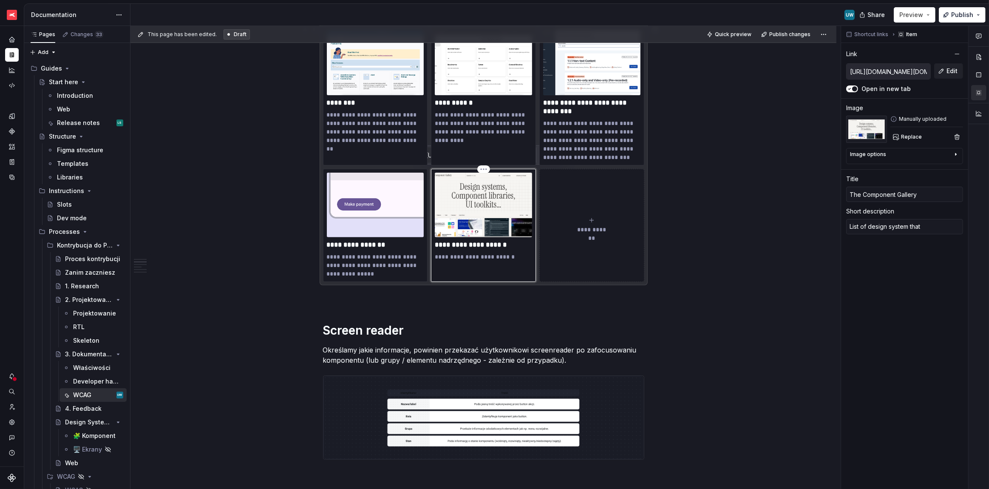
type textarea "List of design system that i"
type textarea "*"
type textarea "List of design system that in"
type textarea "*"
type textarea "List of design system that inc"
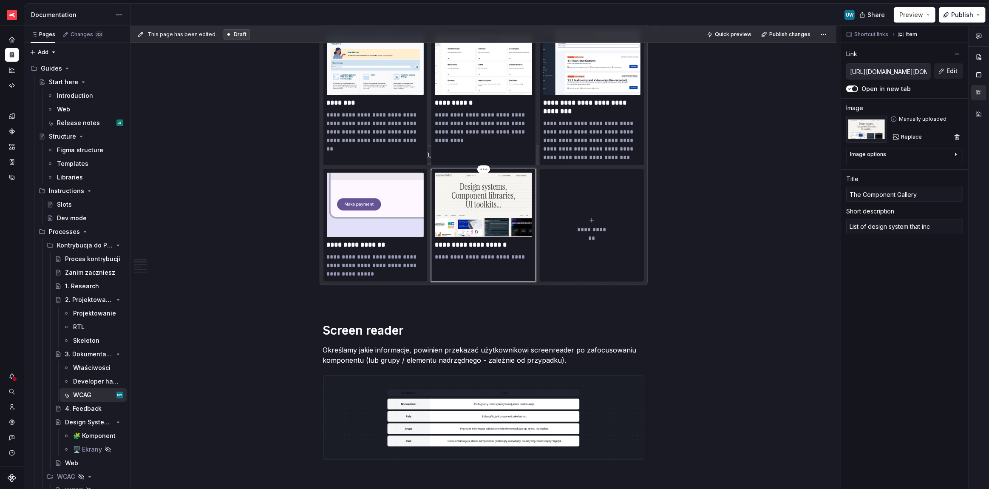
type textarea "*"
type textarea "List of design system that incl"
type textarea "*"
type textarea "List of design system that inclu"
type textarea "*"
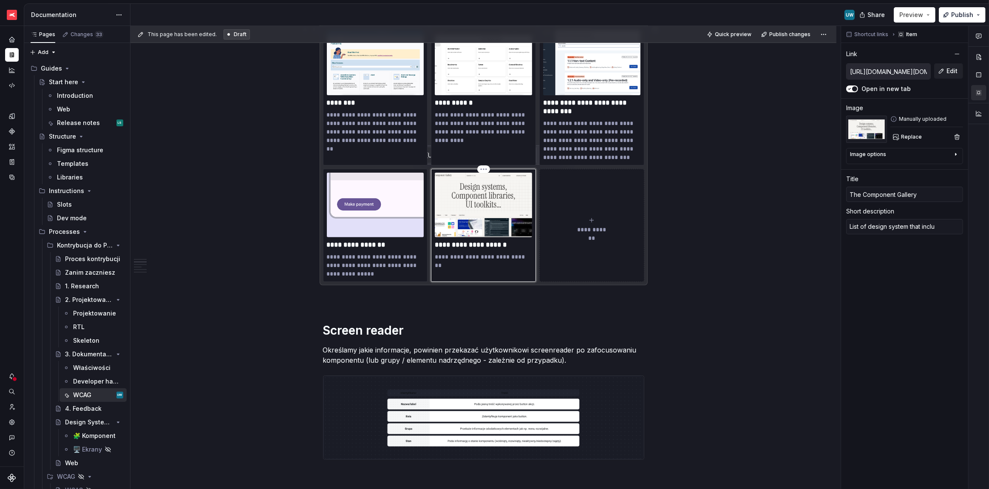
type textarea "List of design system that includ"
type textarea "*"
type textarea "List of design system that include"
type textarea "*"
type textarea "List of design system that include"
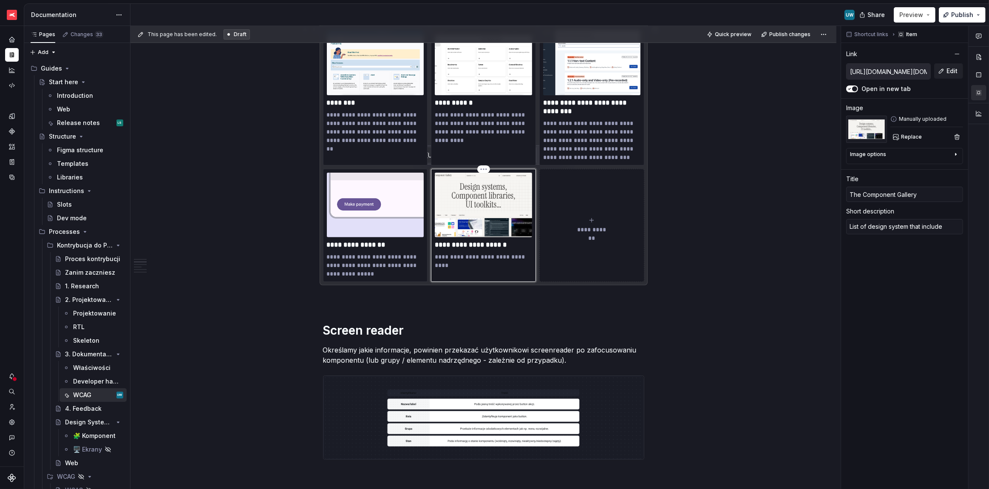
type textarea "*"
type textarea "List of design system that include c"
type textarea "*"
type textarea "List of design system that include cc"
type textarea "*"
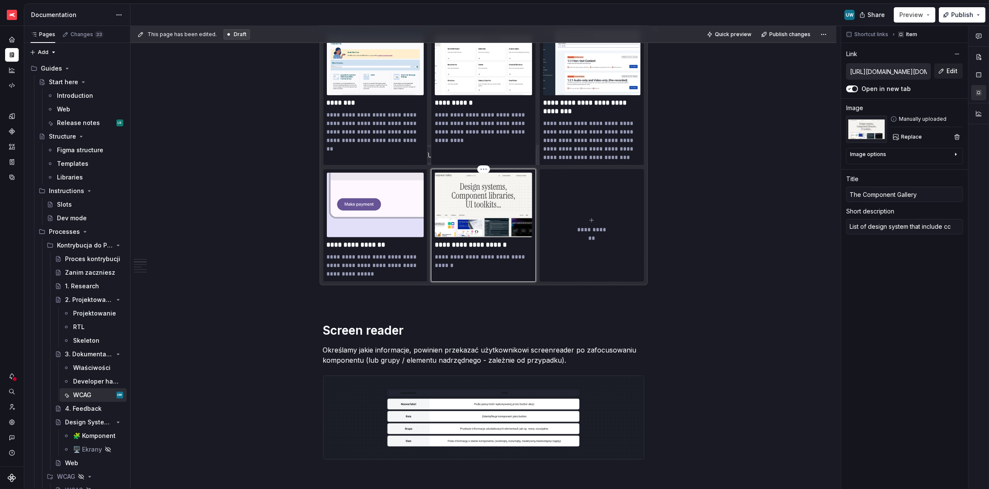
type textarea "List of design system that include cce"
type textarea "*"
type textarea "List of design system that include cces"
type textarea "*"
type textarea "List of design system that include ccess"
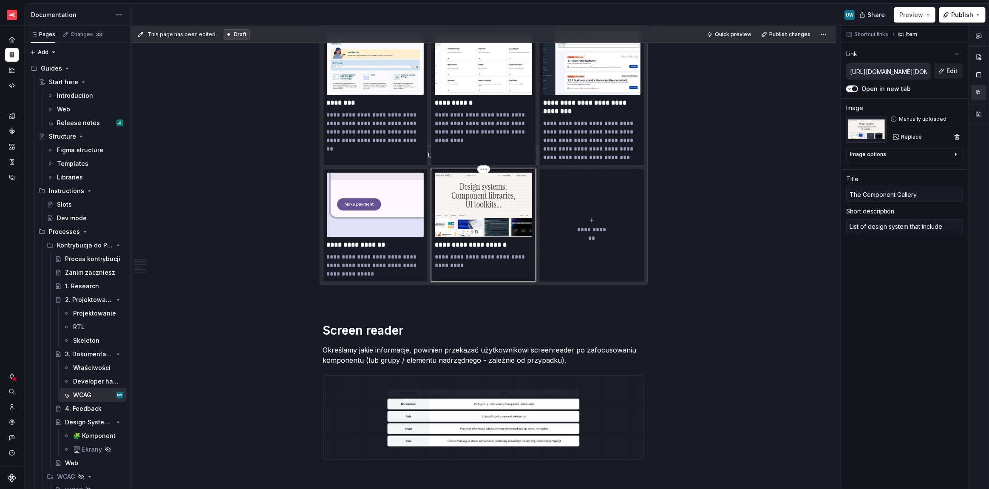
type textarea "*"
type textarea "List of design system that include ccessi"
type textarea "*"
type textarea "List of design system that include ccessib"
type textarea "*"
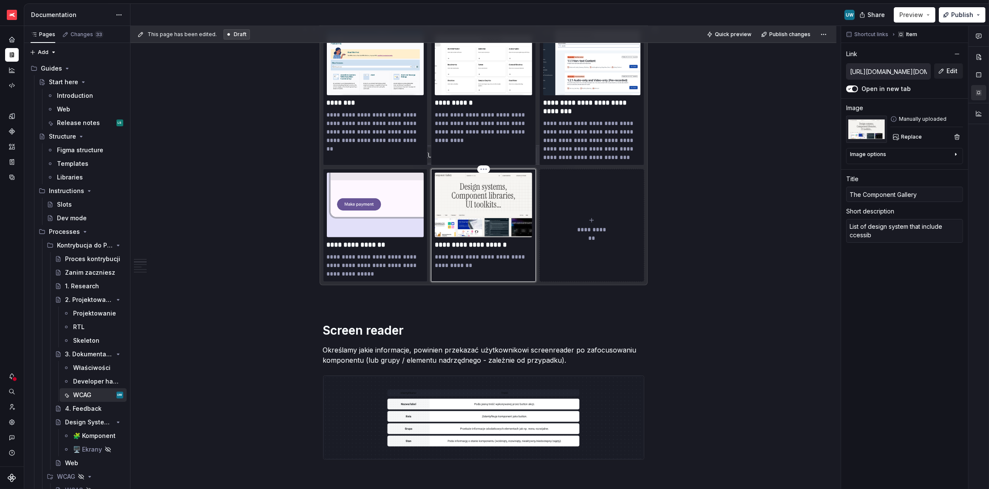
type textarea "List of design system that include ccessibi"
type textarea "*"
type textarea "List of design system that include ccessibil"
type textarea "*"
type textarea "List of design system that include ccessibili"
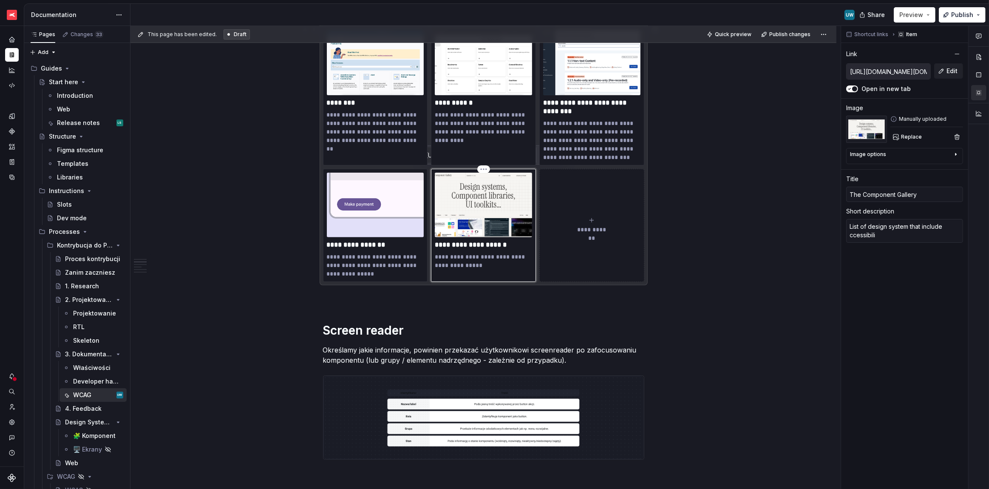
type textarea "*"
type textarea "List of design system that include ccessibilit"
type textarea "*"
type textarea "List of design system that include ccessibility"
type textarea "*"
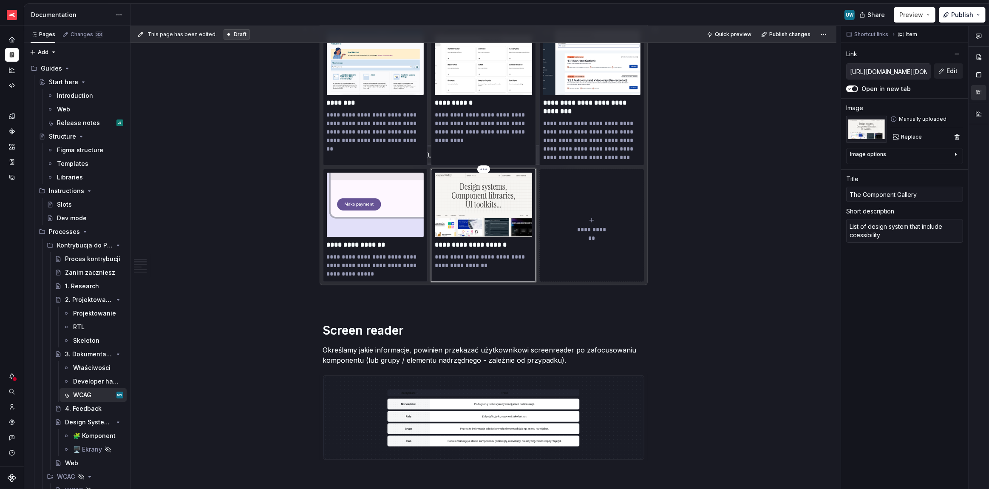
type textarea "List of design system that include ccessibility"
type textarea "*"
type textarea "List of design system that include ccessibility i"
type textarea "*"
type textarea "List of design system that include ccessibility in"
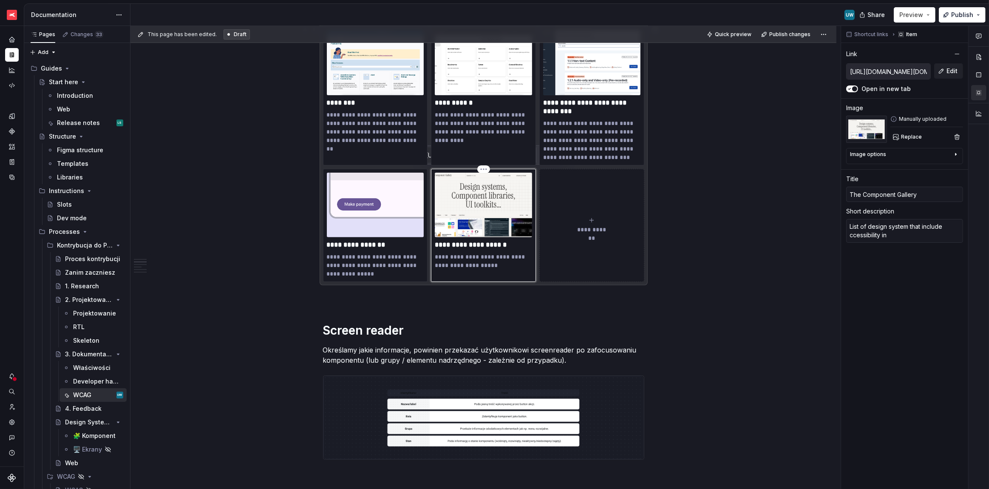
type textarea "*"
type textarea "List of design system that include ccessibility in"
type textarea "*"
type textarea "List of design system that include ccessibility in t"
type textarea "*"
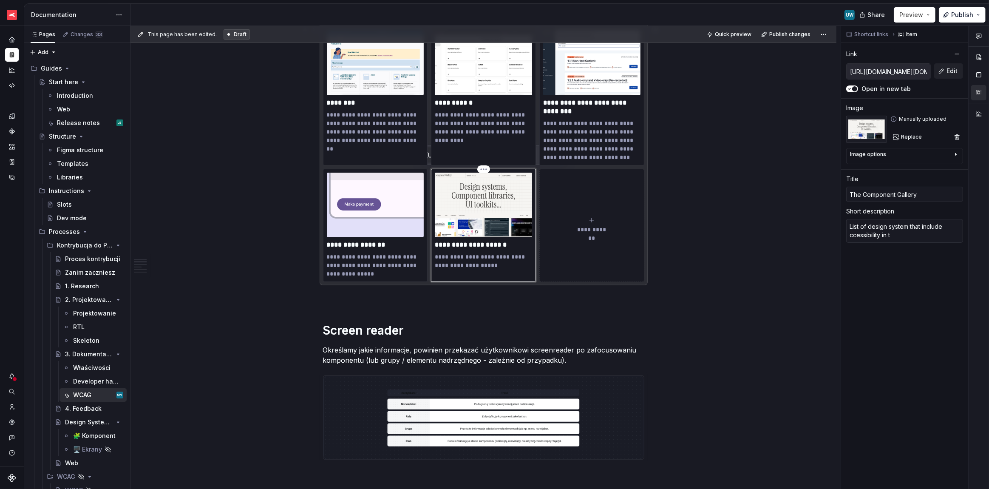
type textarea "List of design system that include ccessibility in th"
type textarea "*"
type textarea "List of design system that include ccessibility in the"
type textarea "*"
type textarea "List of design system that include ccessibility in thei"
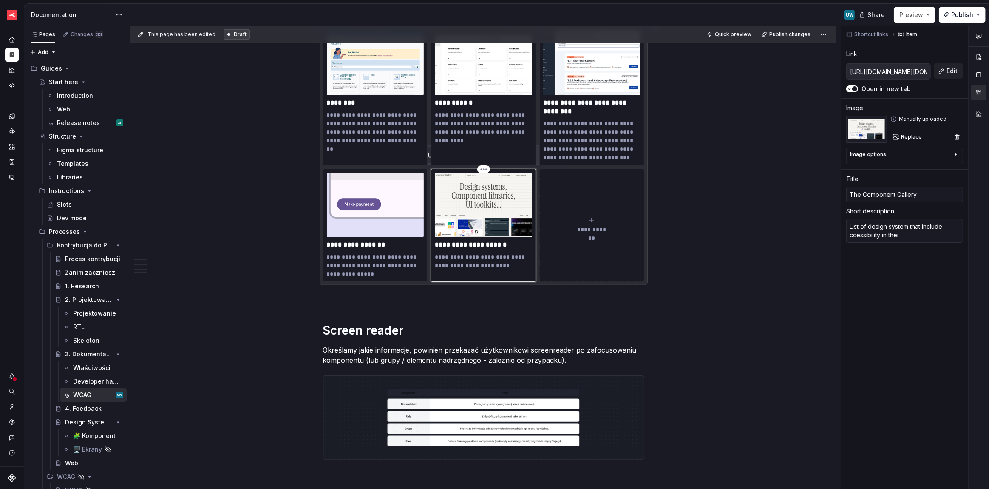
type textarea "*"
type textarea "List of design system that include ccessibility in their"
type textarea "*"
type textarea "List of design system that include ccessibility in their"
type textarea "*"
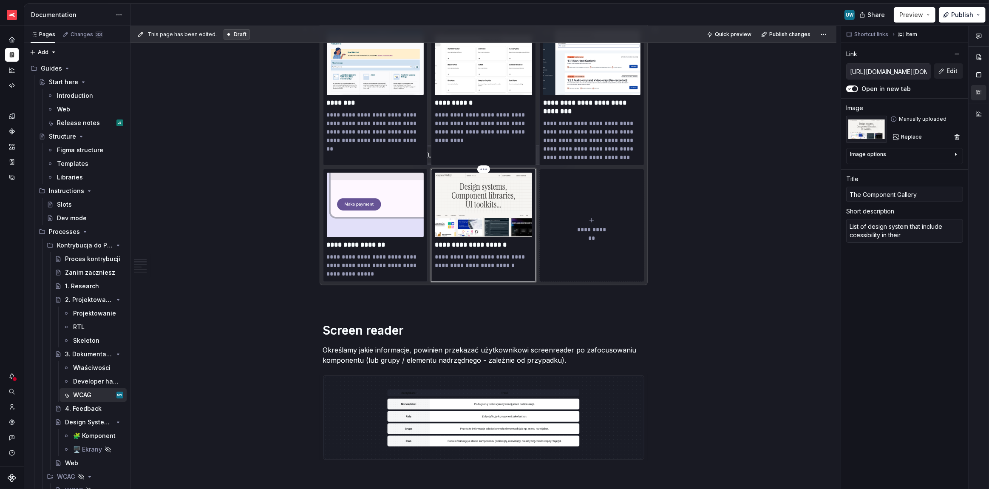
type textarea "List of design system that include ccessibility in their d"
type textarea "*"
type textarea "List of design system that include ccessibility in their do"
type textarea "*"
type textarea "List of design system that include ccessibility in their doc"
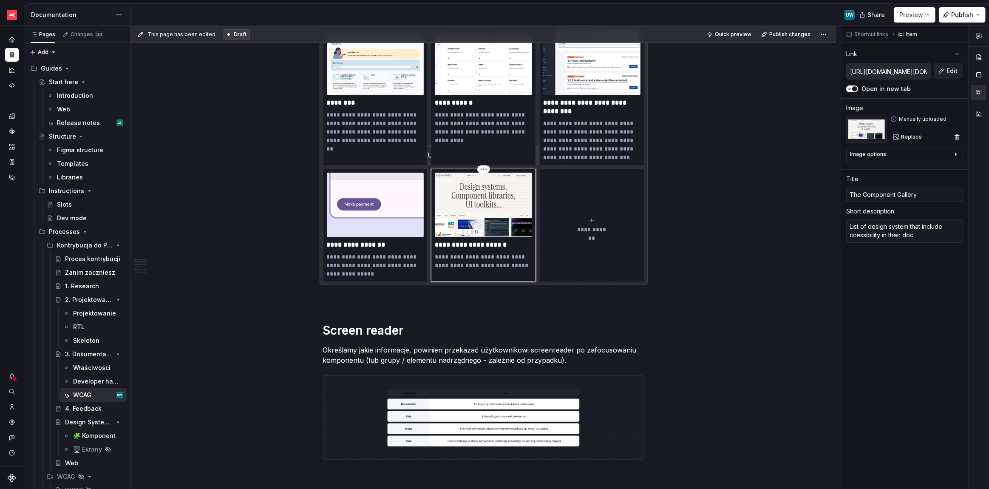
type textarea "*"
type textarea "List of design system that include ccessibility in their docu"
type textarea "*"
type textarea "List of design system that include ccessibility in their docum"
type textarea "*"
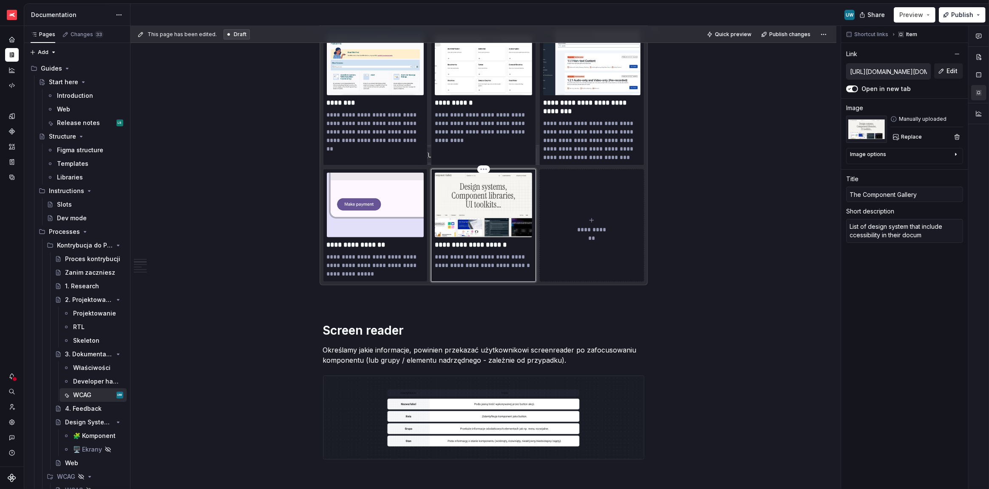
type textarea "List of design system that include ccessibility in their docume"
type textarea "*"
type textarea "List of design system that include ccessibility in their documen"
type textarea "*"
type textarea "List of design system that include ccessibility in their document"
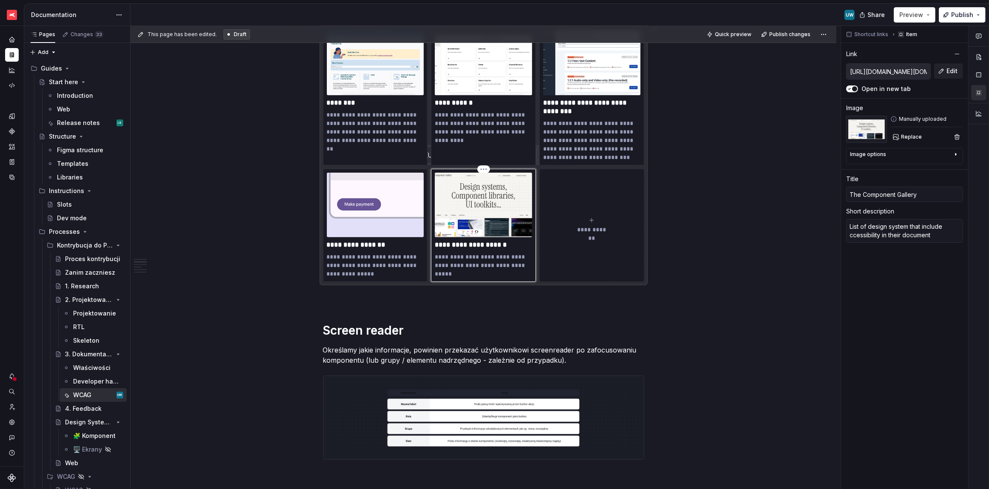
type textarea "*"
type textarea "List of design system that include ccessibility in their documenta"
type textarea "*"
type textarea "List of design system that include ccessibility in their documentat"
type textarea "*"
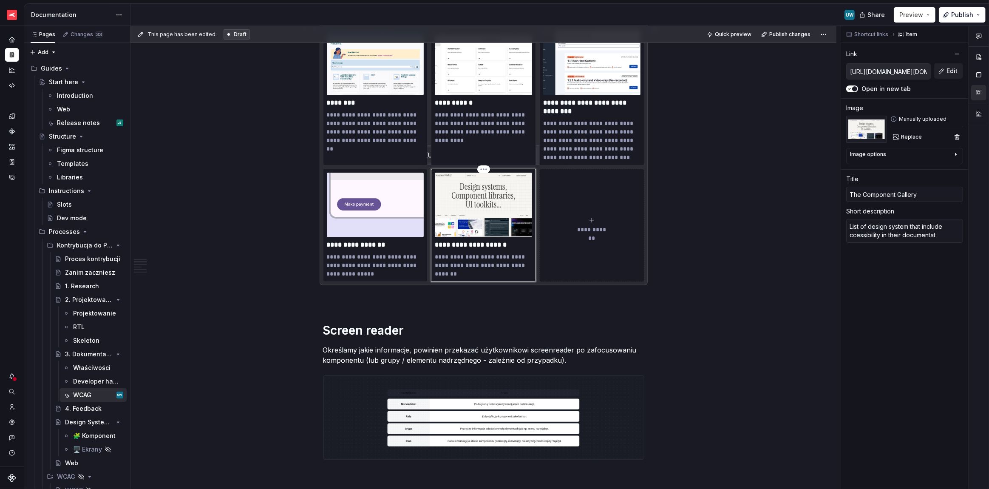
type textarea "List of design system that include ccessibility in their documentati"
click at [435, 264] on p "**********" at bounding box center [483, 264] width 97 height 25
click at [497, 268] on p "**********" at bounding box center [483, 264] width 97 height 25
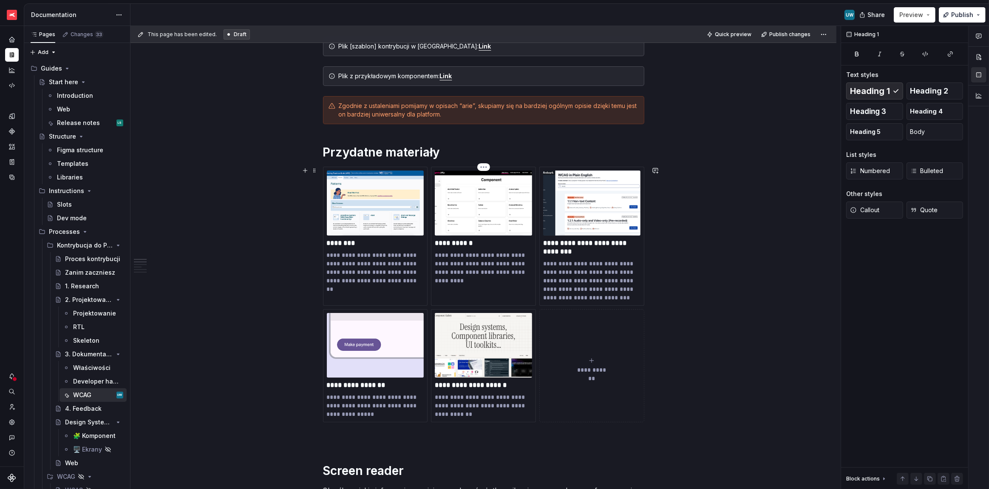
scroll to position [132, 0]
click at [404, 273] on p "**********" at bounding box center [375, 267] width 97 height 34
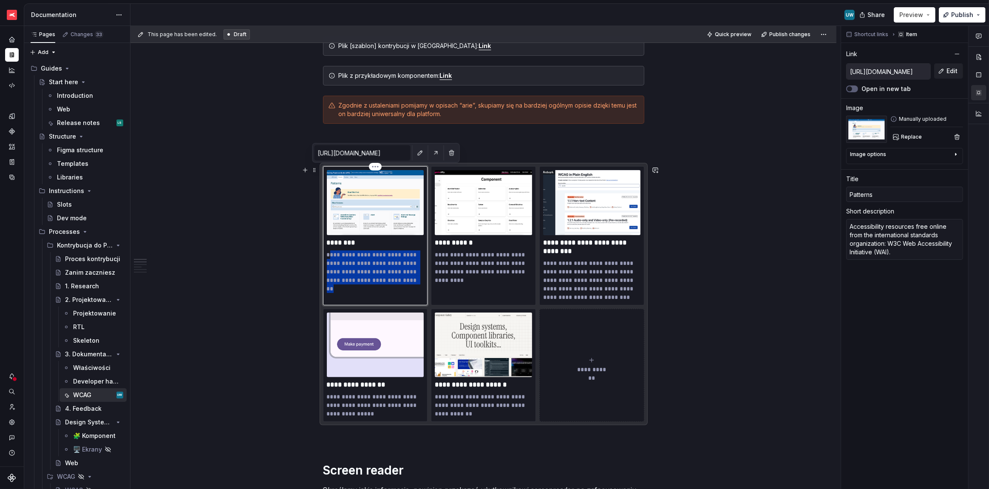
drag, startPoint x: 410, startPoint y: 278, endPoint x: 329, endPoint y: 252, distance: 84.9
click at [329, 252] on p "**********" at bounding box center [375, 267] width 97 height 34
click at [328, 242] on p "********" at bounding box center [375, 242] width 97 height 8
click at [366, 219] on img at bounding box center [375, 202] width 97 height 65
click at [884, 88] on label "Open in new tab" at bounding box center [885, 89] width 49 height 8
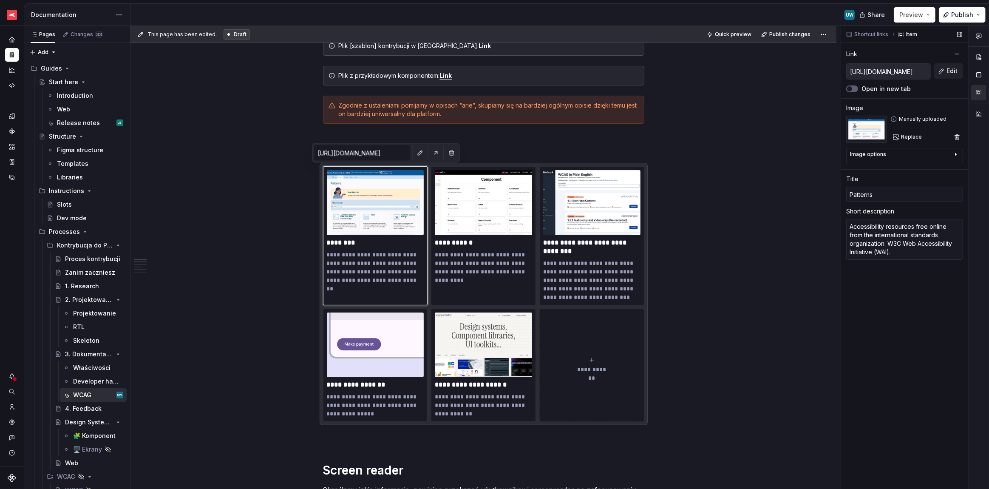
click at [858, 88] on button "Open in new tab" at bounding box center [852, 88] width 12 height 7
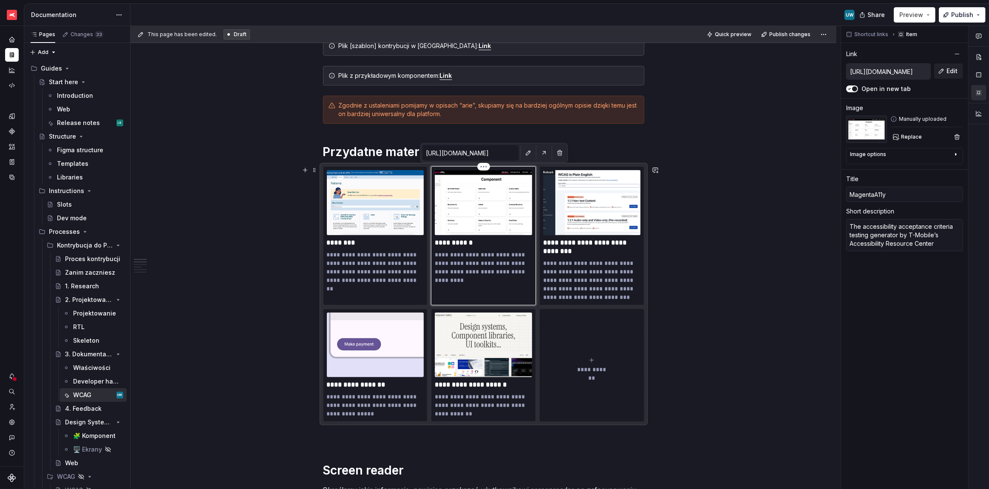
click at [522, 231] on img at bounding box center [483, 202] width 97 height 65
click at [624, 216] on img at bounding box center [591, 202] width 97 height 65
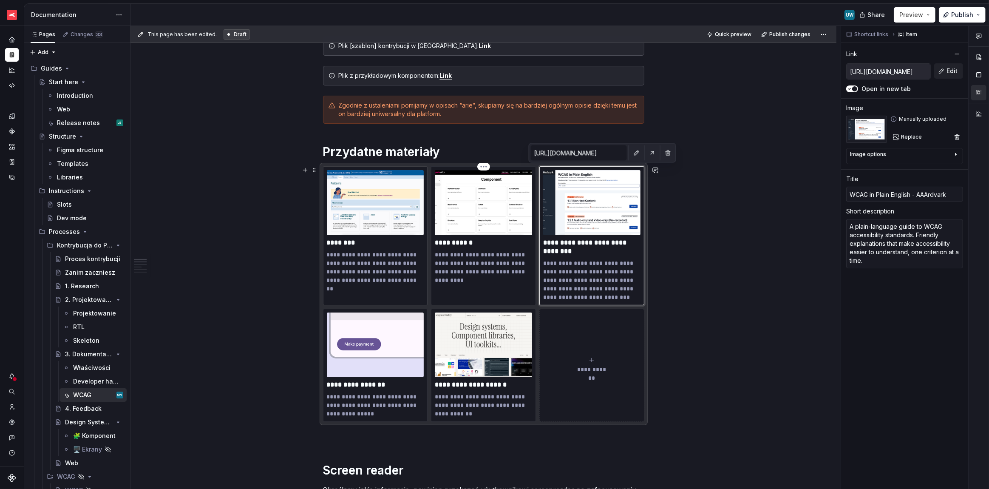
click at [406, 251] on p "**********" at bounding box center [375, 267] width 97 height 34
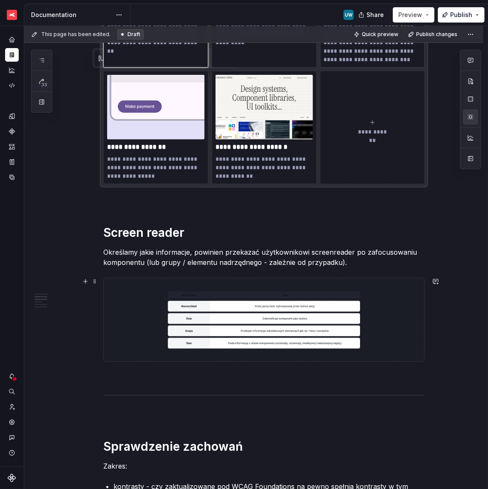
scroll to position [392, 0]
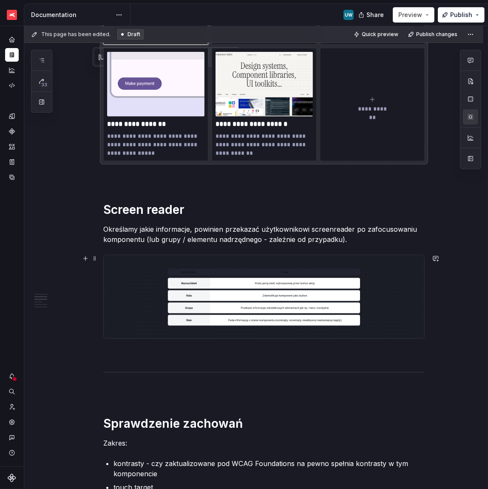
click at [379, 303] on img at bounding box center [264, 296] width 320 height 83
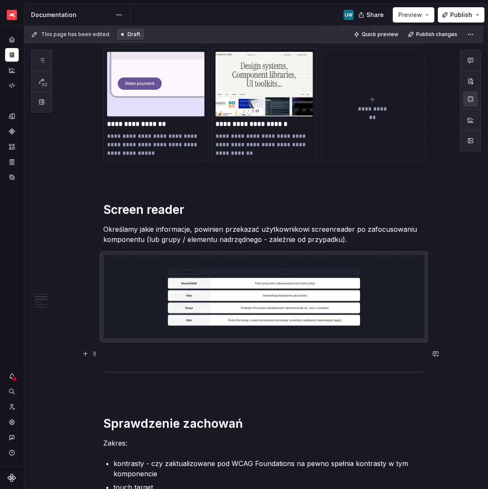
click at [307, 351] on p at bounding box center [263, 354] width 321 height 10
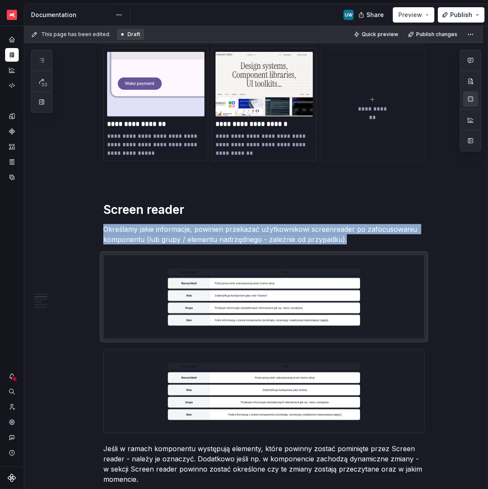
click at [318, 376] on img at bounding box center [264, 390] width 320 height 83
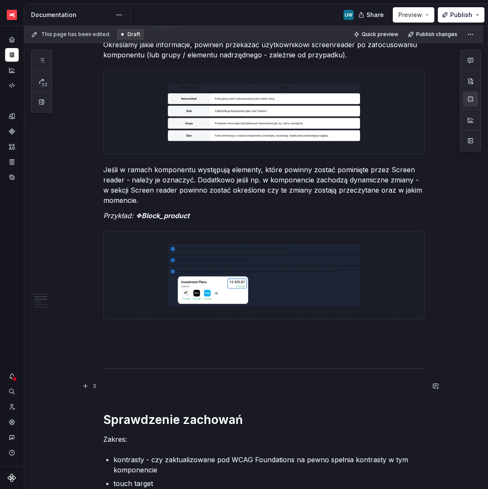
scroll to position [577, 0]
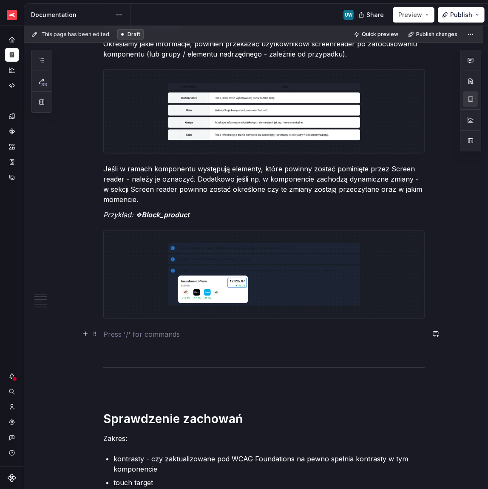
click at [315, 332] on p at bounding box center [263, 334] width 321 height 10
click at [315, 348] on p at bounding box center [263, 349] width 321 height 10
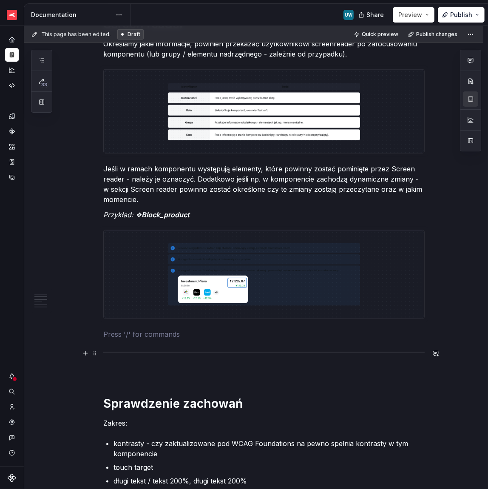
click at [329, 367] on p at bounding box center [263, 370] width 321 height 10
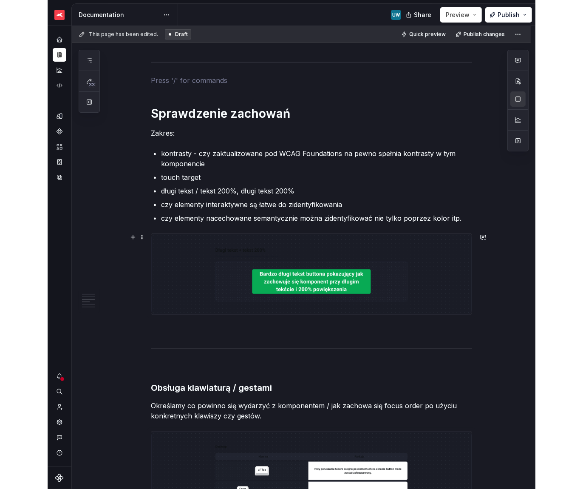
scroll to position [864, 0]
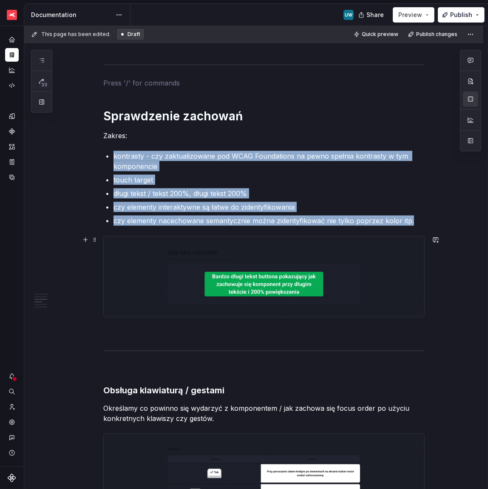
click at [328, 260] on img at bounding box center [264, 276] width 320 height 81
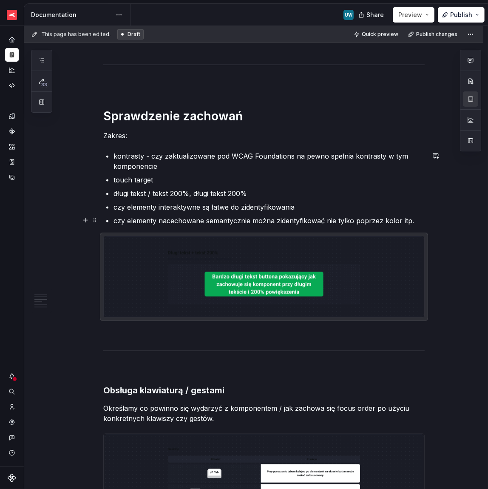
click at [422, 219] on p "czy elementy nacechowane semantycznie można zidentyfikować nie tylko poprzez ko…" at bounding box center [268, 220] width 311 height 10
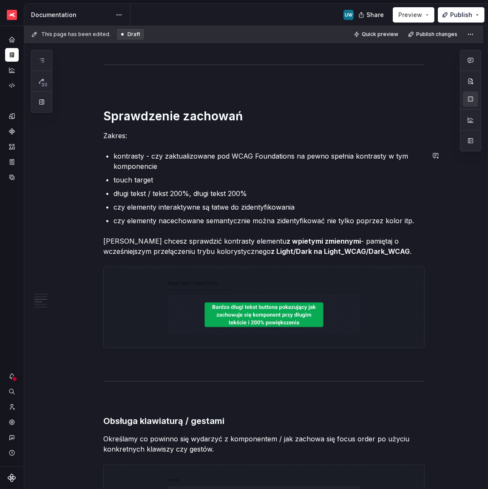
click at [348, 241] on p "[PERSON_NAME] chcesz sprawdzić kontrasty elementu z wpietymi zmiennymi - pamięt…" at bounding box center [263, 246] width 321 height 20
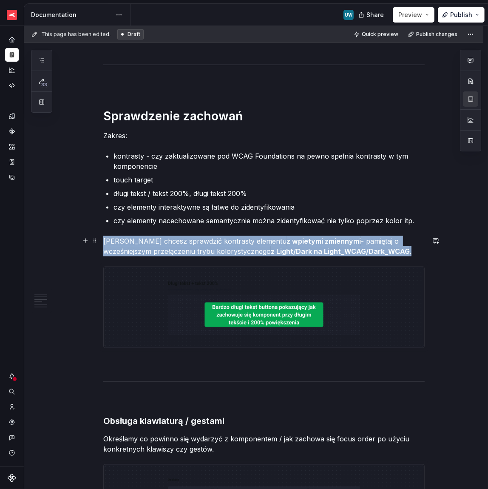
click at [348, 241] on p "[PERSON_NAME] chcesz sprawdzić kontrasty elementu z wpietymi zmiennymi - pamięt…" at bounding box center [263, 246] width 321 height 20
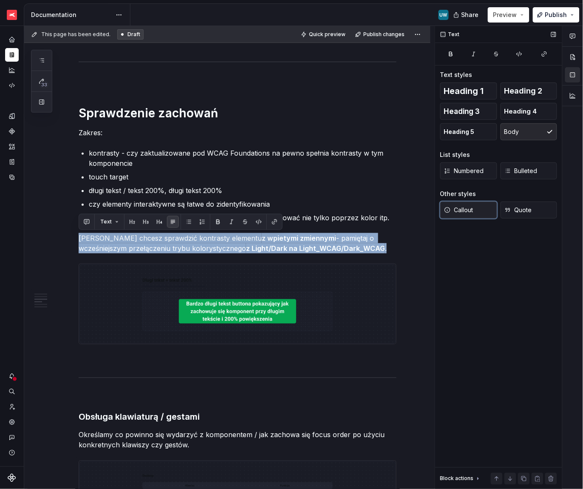
click at [471, 209] on span "Callout" at bounding box center [458, 210] width 29 height 8
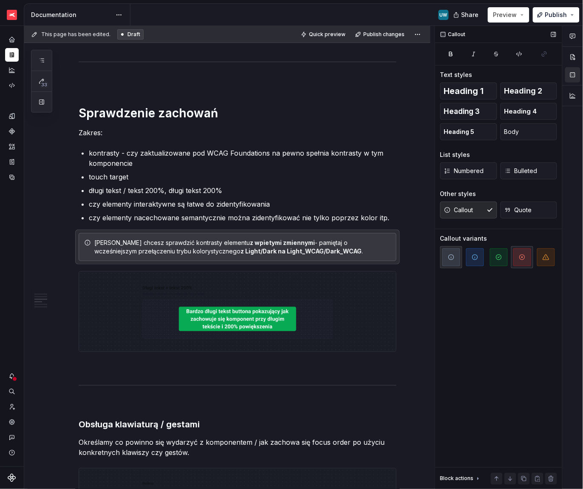
click at [517, 251] on span "button" at bounding box center [522, 257] width 18 height 18
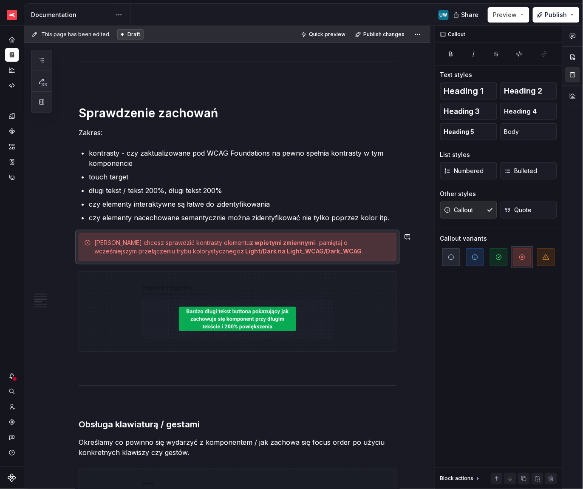
click at [401, 264] on div "**********" at bounding box center [227, 337] width 406 height 2109
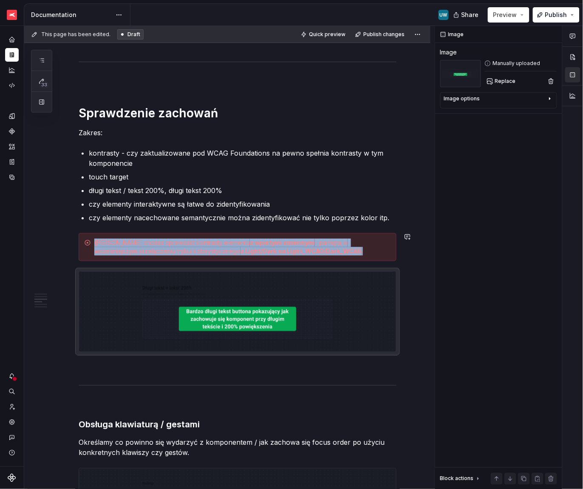
click at [403, 261] on div "**********" at bounding box center [227, 337] width 406 height 2109
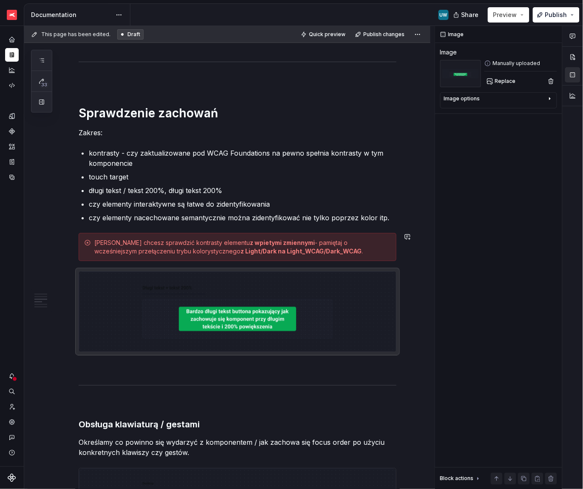
click at [390, 218] on p "czy elementy nacechowane semantycznie można zidentyfikować nie tylko poprzez ko…" at bounding box center [243, 217] width 308 height 10
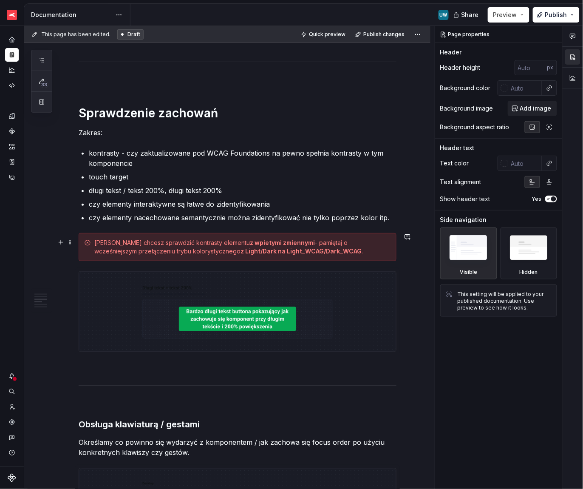
click at [102, 240] on div "[PERSON_NAME] chcesz sprawdzić kontrasty elementu z wpietymi zmiennymi - pamięt…" at bounding box center [242, 246] width 297 height 17
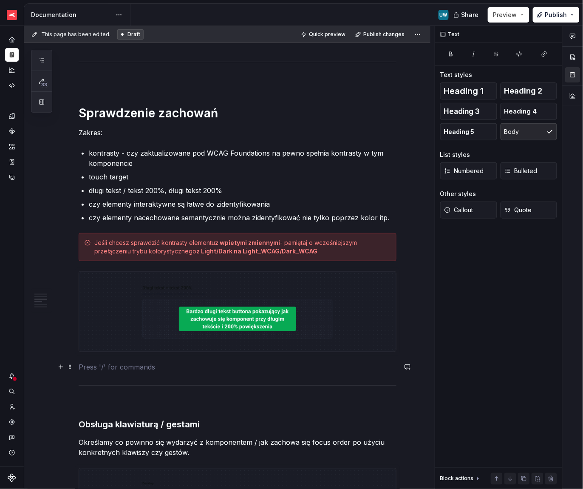
click at [149, 370] on p at bounding box center [238, 367] width 318 height 10
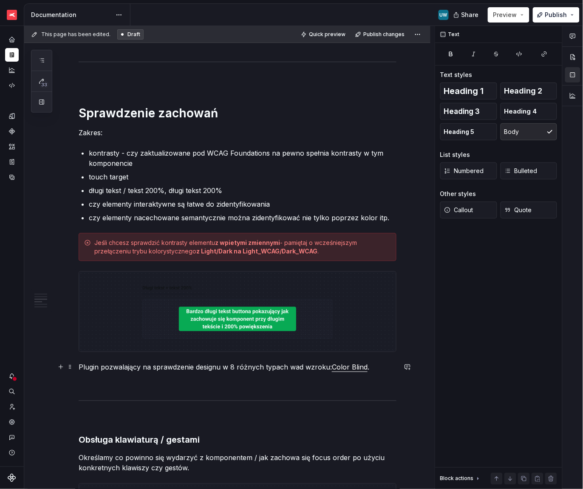
click at [158, 368] on p "Plugin pozwalający na sprawdzenie designu w 8 różnych typach wad wzroku: Color …" at bounding box center [238, 367] width 318 height 10
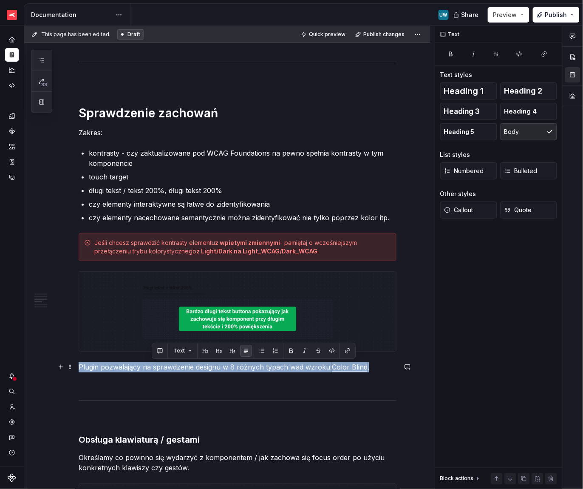
click at [158, 368] on p "Plugin pozwalający na sprawdzenie designu w 8 różnych typach wad wzroku: Color …" at bounding box center [238, 367] width 318 height 10
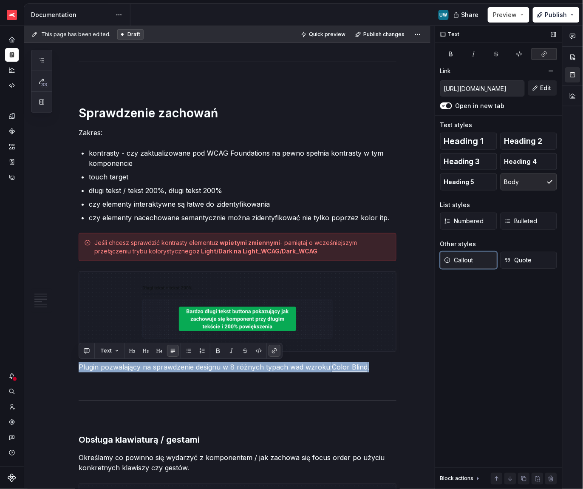
click at [466, 263] on span "Callout" at bounding box center [458, 260] width 29 height 8
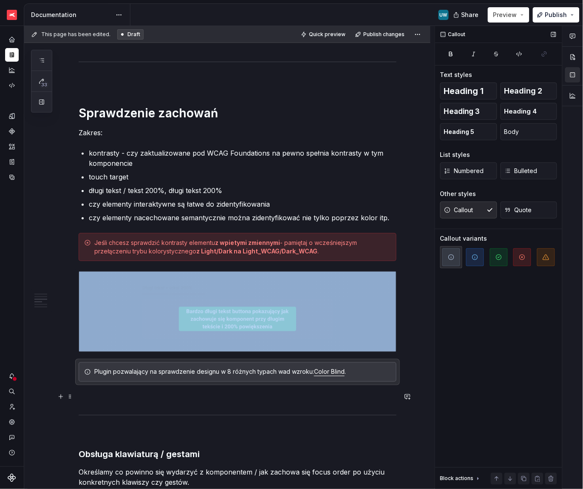
click at [102, 394] on p at bounding box center [238, 397] width 318 height 10
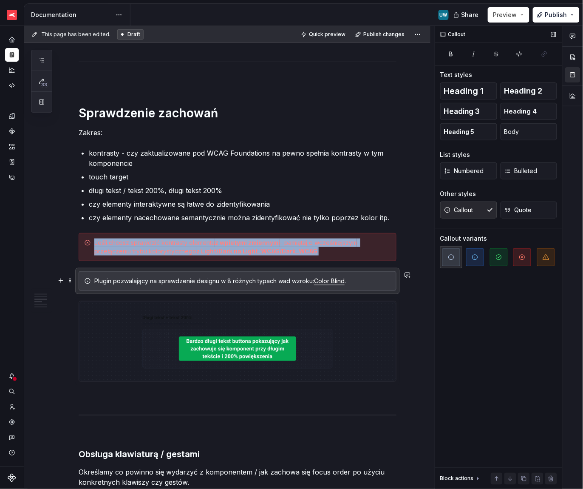
click at [337, 280] on link "Color Blind" at bounding box center [329, 280] width 31 height 7
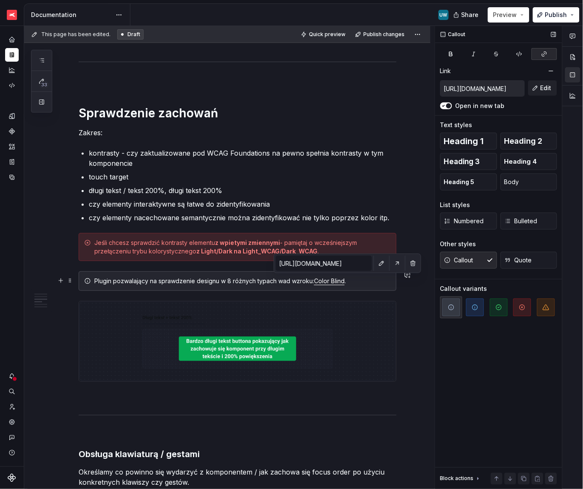
click at [285, 280] on div "Plugin pozwalający na sprawdzenie designu w 8 różnych typach wad wzroku: Color …" at bounding box center [242, 281] width 297 height 8
click at [328, 281] on link "Color Blind" at bounding box center [329, 280] width 31 height 7
click at [311, 396] on p at bounding box center [238, 397] width 318 height 10
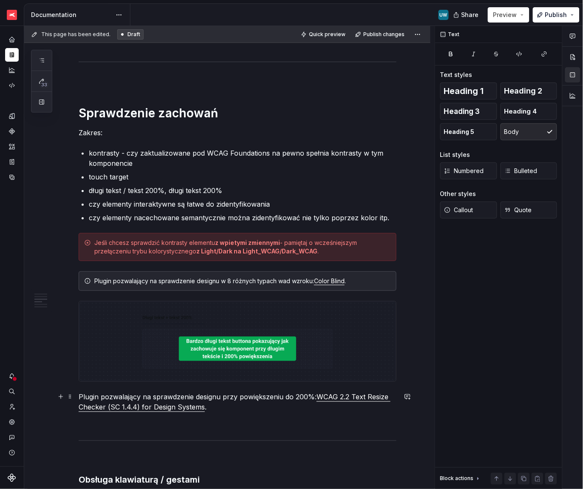
click at [204, 400] on p "Plugin pozwalający na sprawdzenie designu przy powiększeniu do 200%: WCAG 2.2 T…" at bounding box center [238, 402] width 318 height 20
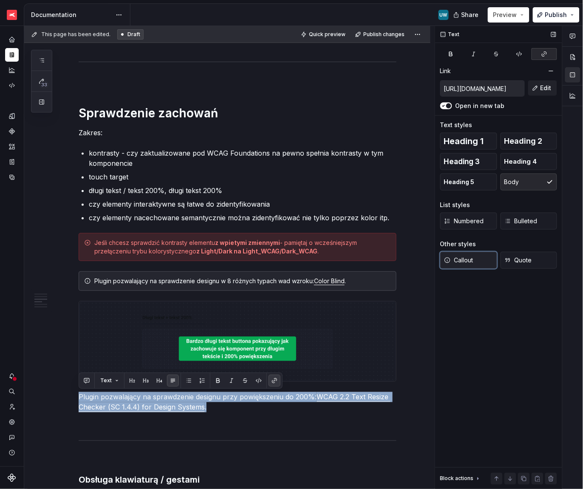
click at [460, 260] on span "Callout" at bounding box center [458, 260] width 29 height 8
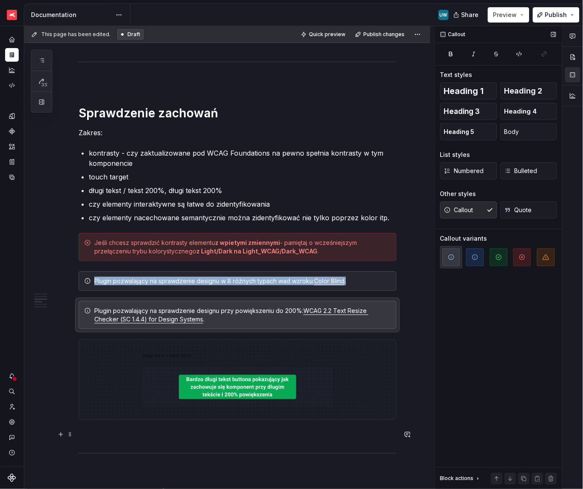
click at [187, 435] on p at bounding box center [238, 435] width 318 height 10
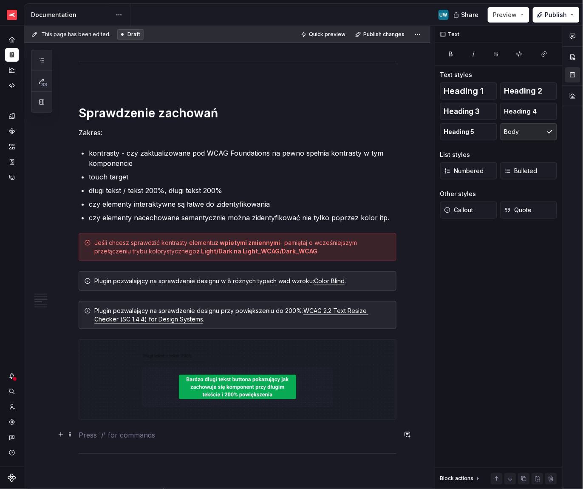
click at [277, 432] on p at bounding box center [238, 435] width 318 height 10
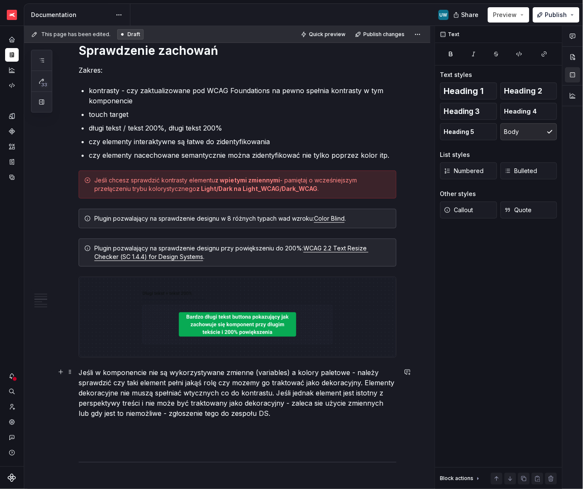
scroll to position [930, 0]
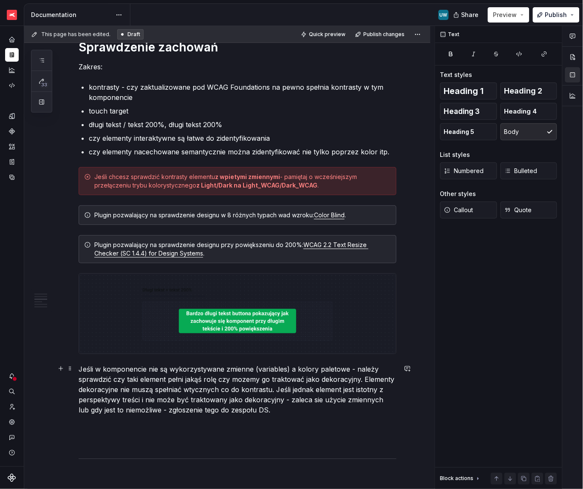
click at [76, 367] on div "**********" at bounding box center [227, 341] width 406 height 2248
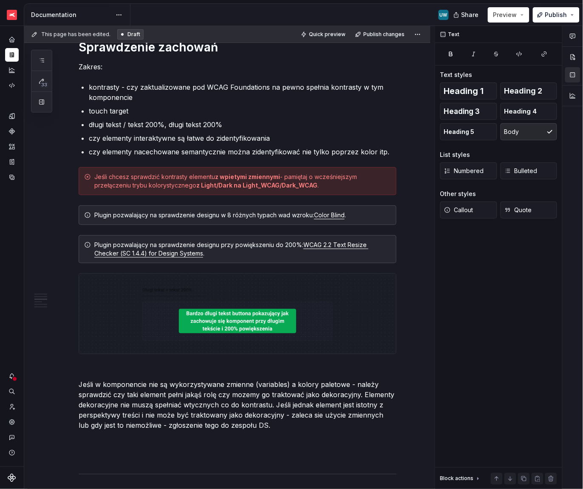
click at [259, 433] on div "**********" at bounding box center [238, 280] width 318 height 2087
click at [157, 441] on p "Kontrasty mozna sprawdzić bezpośrednio w [GEOGRAPHIC_DATA] w zakładce “Fill”." at bounding box center [238, 440] width 318 height 10
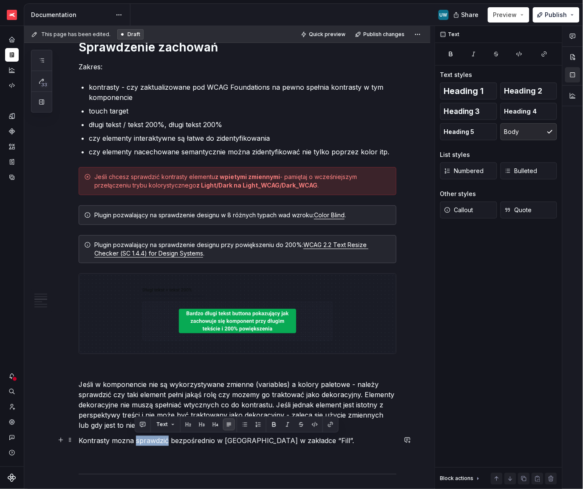
click at [157, 441] on p "Kontrasty mozna sprawdzić bezpośrednio w [GEOGRAPHIC_DATA] w zakładce “Fill”." at bounding box center [238, 440] width 318 height 10
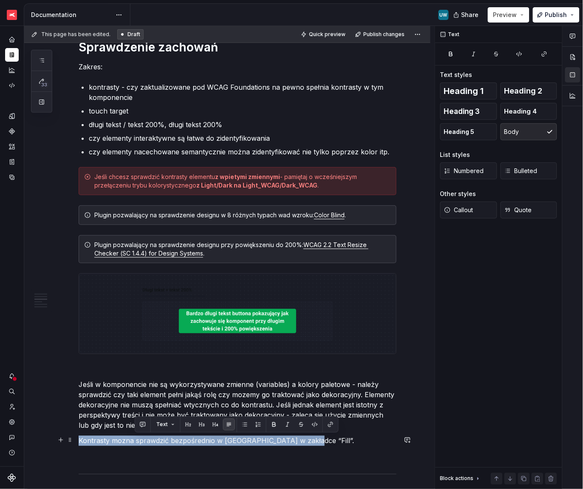
click at [157, 441] on p "Kontrasty mozna sprawdzić bezpośrednio w [GEOGRAPHIC_DATA] w zakładce “Fill”." at bounding box center [238, 440] width 318 height 10
click at [469, 211] on span "Callout" at bounding box center [458, 210] width 29 height 8
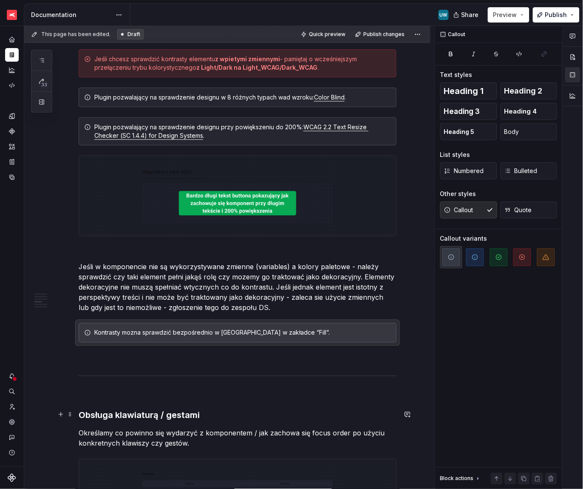
scroll to position [1055, 0]
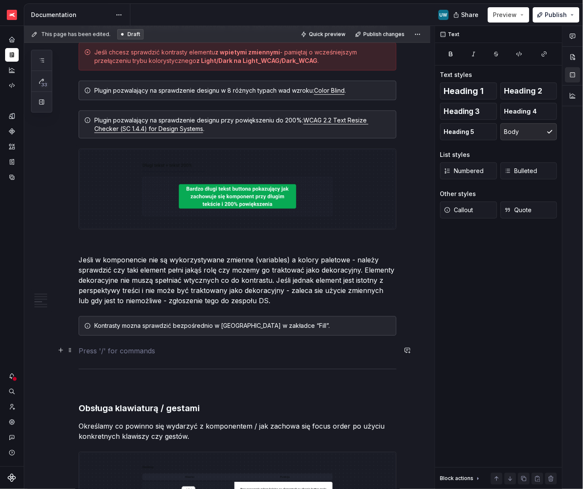
click at [235, 352] on p at bounding box center [238, 351] width 318 height 10
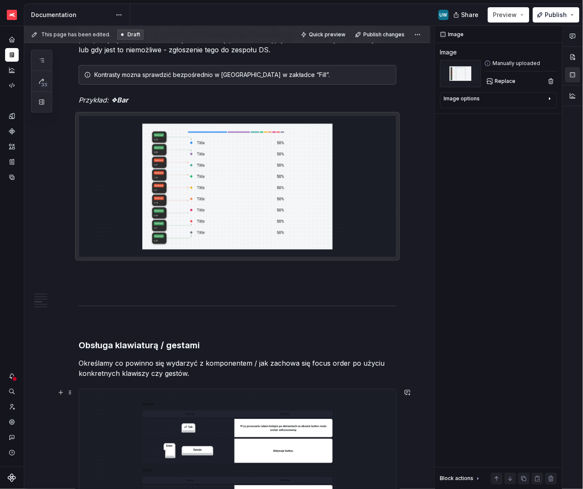
scroll to position [1313, 0]
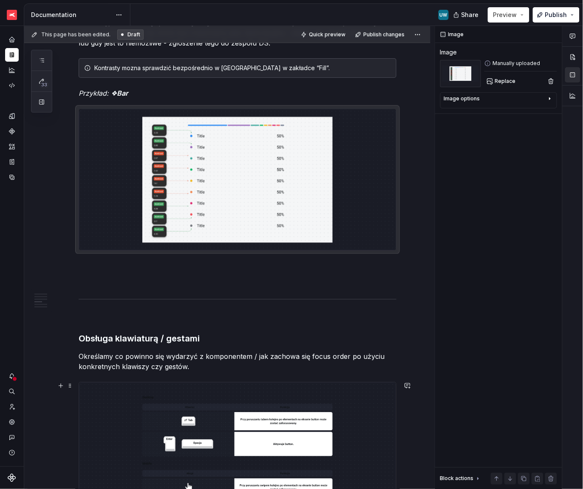
click at [196, 273] on div "**********" at bounding box center [238, 2] width 318 height 2294
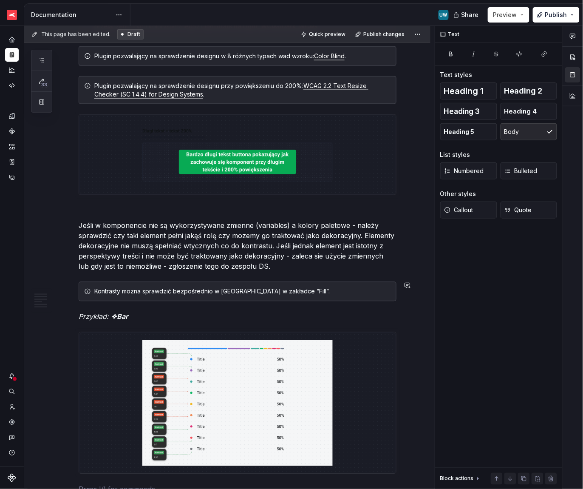
scroll to position [1089, 0]
click at [134, 292] on div "Kontrasty mozna sprawdzić bezpośrednio w [GEOGRAPHIC_DATA] w zakładce “Fill”." at bounding box center [242, 292] width 297 height 8
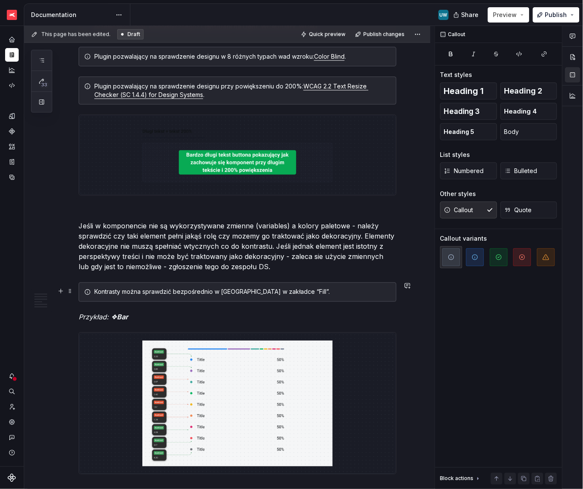
scroll to position [1070, 0]
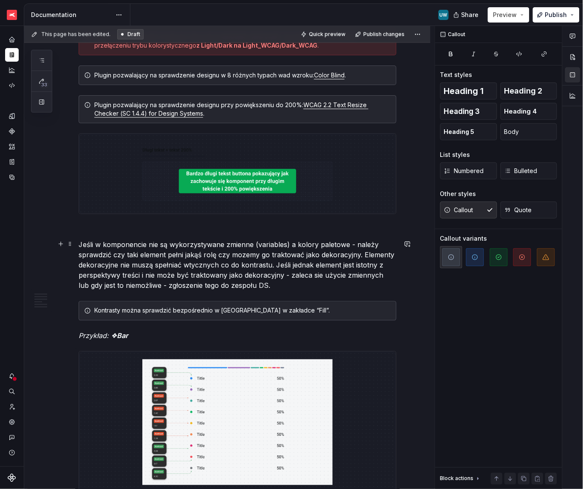
click at [245, 256] on p "Jeśli w komponencie nie są wykorzystywane zmienne (variables) a kolory paletowe…" at bounding box center [238, 265] width 318 height 51
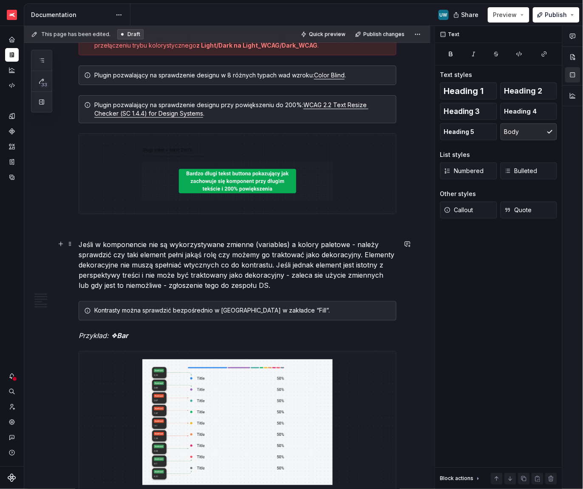
click at [319, 275] on p "Jeśli w komponencie nie są wykorzystywane zmienne (variables) a kolory paletowe…" at bounding box center [238, 265] width 318 height 51
click at [188, 266] on p "Jeśli w komponencie nie są wykorzystywane zmienne (variables) a kolory paletowe…" at bounding box center [238, 265] width 318 height 51
click at [237, 269] on p "Jeśli w komponencie nie są wykorzystywane zmienne (variables) a kolory paletowe…" at bounding box center [238, 265] width 318 height 51
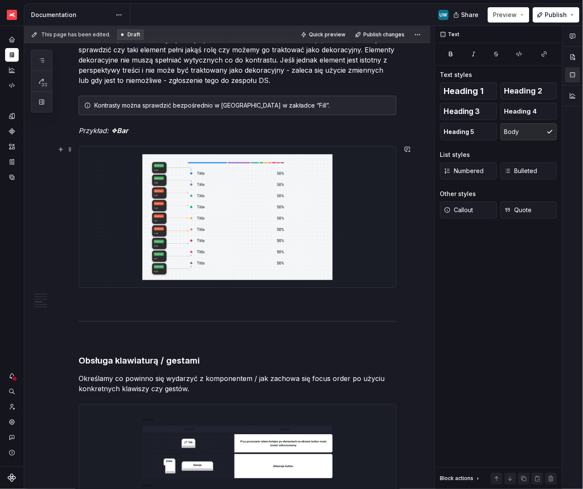
scroll to position [1293, 0]
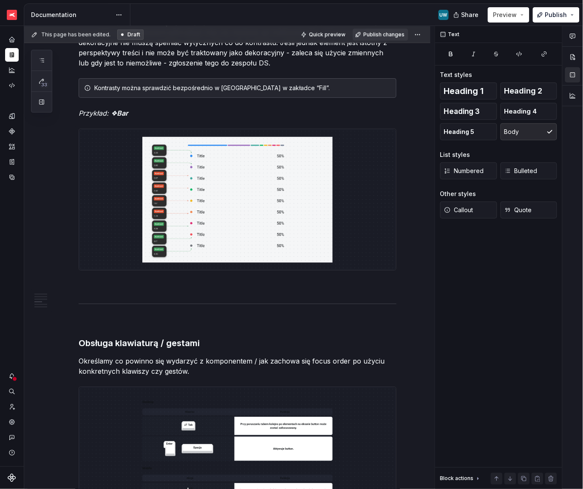
click at [379, 37] on span "Publish changes" at bounding box center [383, 34] width 41 height 7
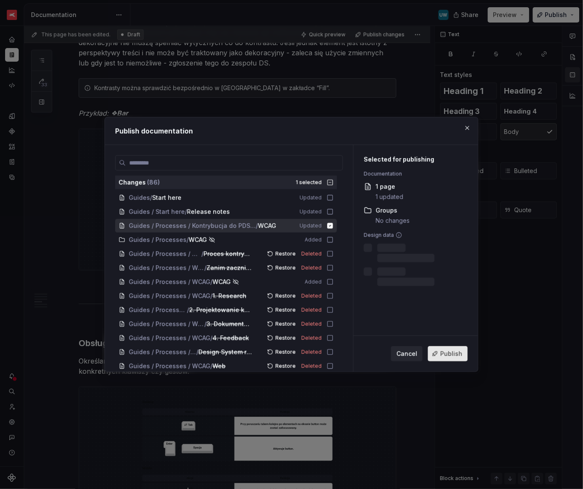
click at [450, 353] on span "Publish" at bounding box center [451, 353] width 22 height 8
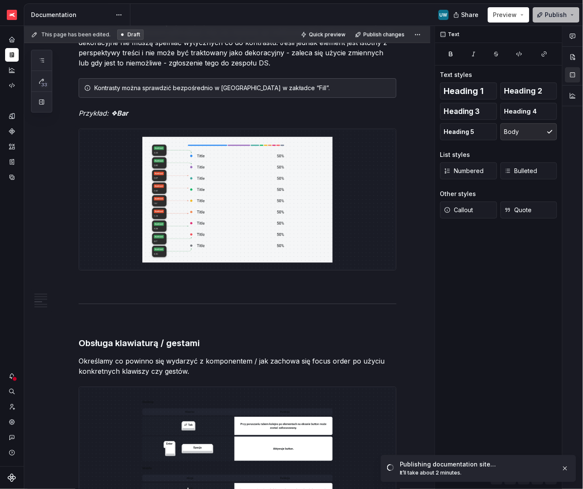
click at [573, 17] on button "Publish" at bounding box center [556, 14] width 47 height 15
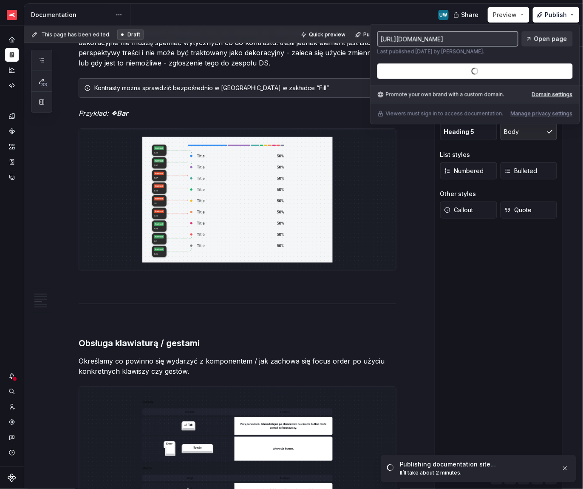
click at [547, 40] on span "Open page" at bounding box center [550, 38] width 33 height 8
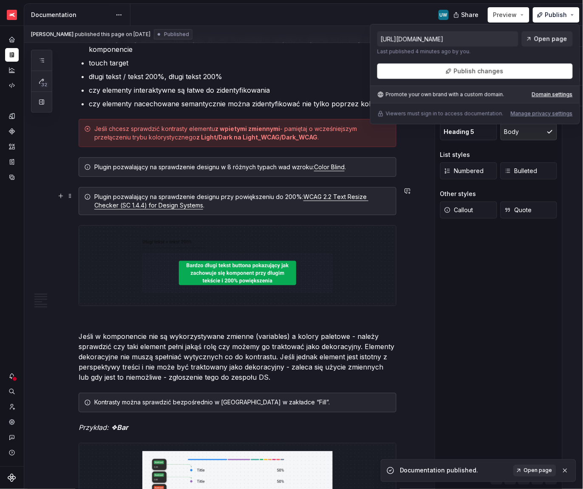
scroll to position [977, 0]
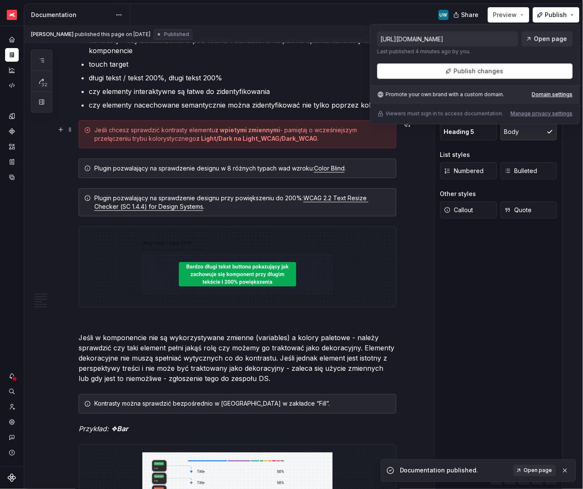
click at [235, 130] on strong "z wpietymi zmiennymi" at bounding box center [247, 129] width 65 height 7
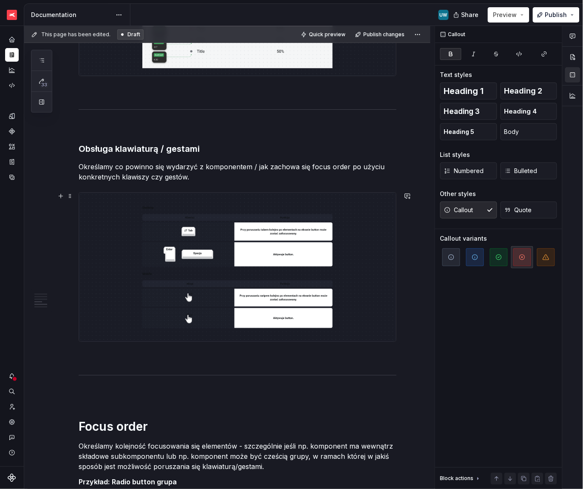
scroll to position [1556, 0]
